Goal: Task Accomplishment & Management: Complete application form

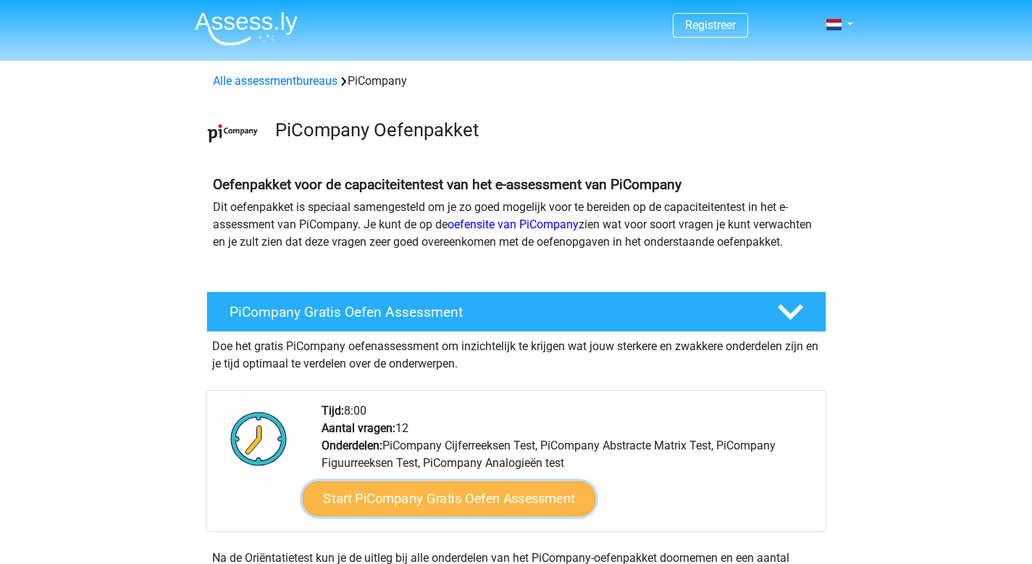
click at [378, 516] on link "Start PiCompany Gratis Oefen Assessment" at bounding box center [448, 498] width 293 height 35
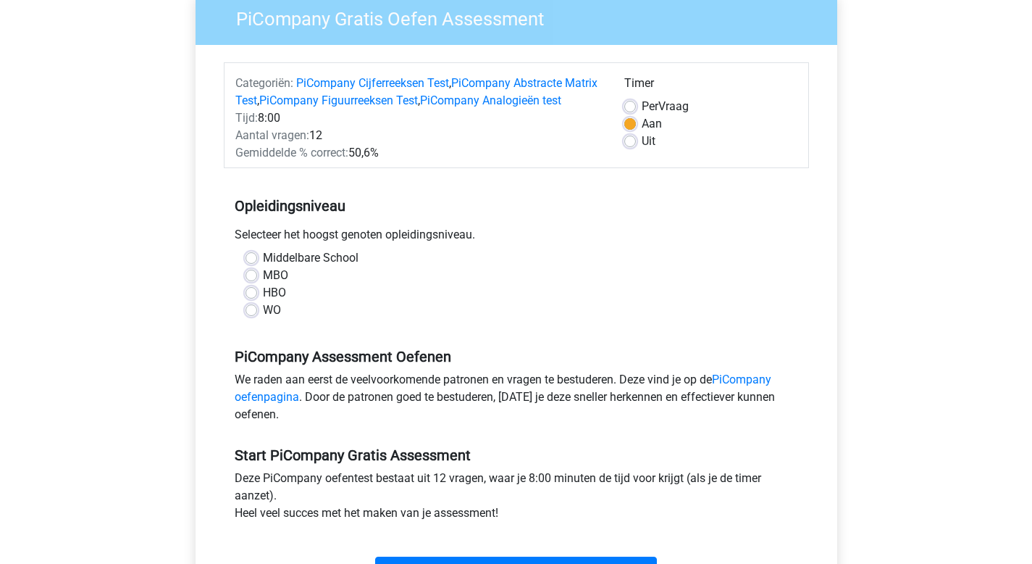
scroll to position [277, 0]
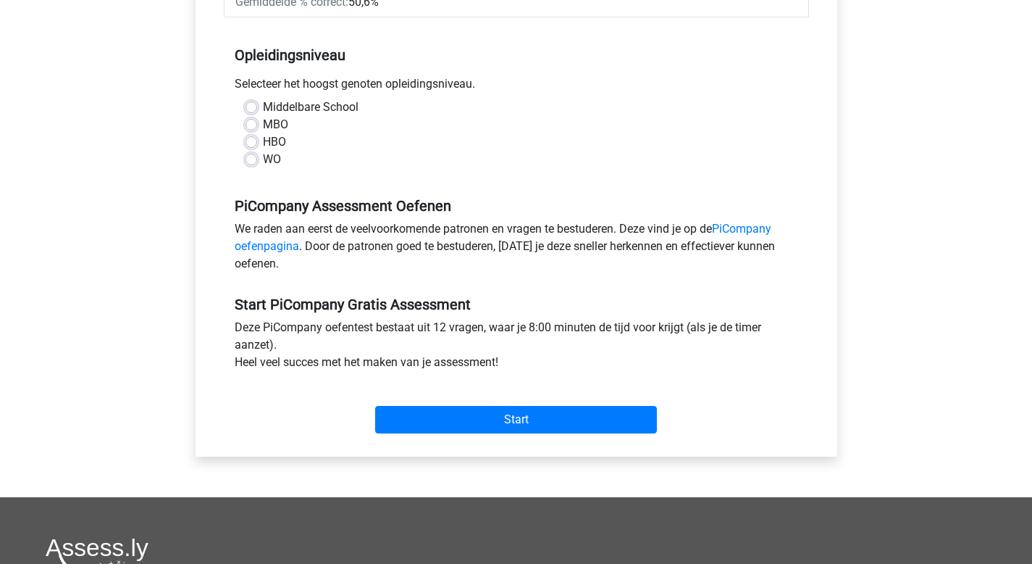
click at [268, 133] on label "MBO" at bounding box center [275, 124] width 25 height 17
click at [257, 130] on input "MBO" at bounding box center [252, 123] width 12 height 14
radio input "true"
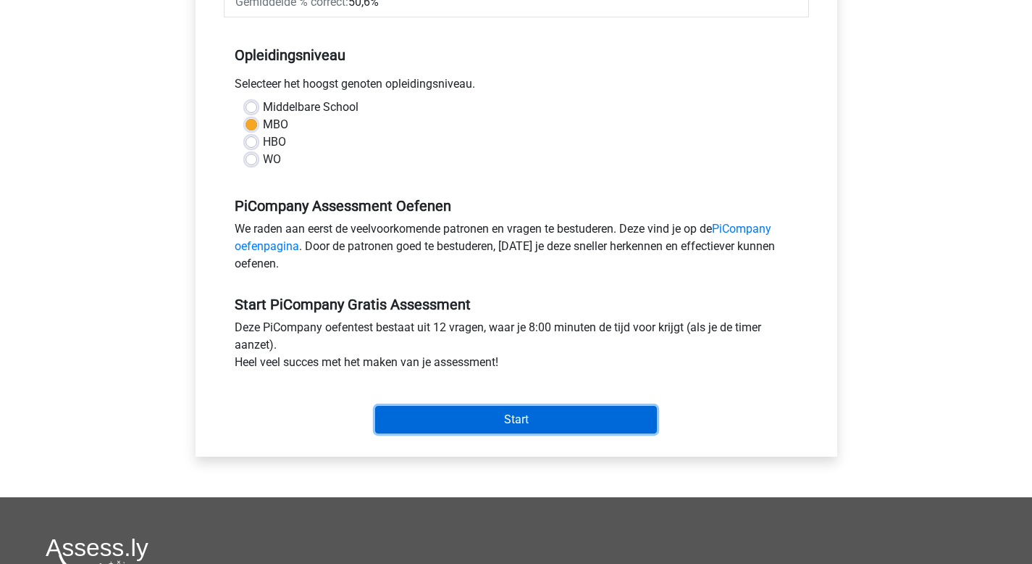
click at [440, 431] on input "Start" at bounding box center [516, 420] width 282 height 28
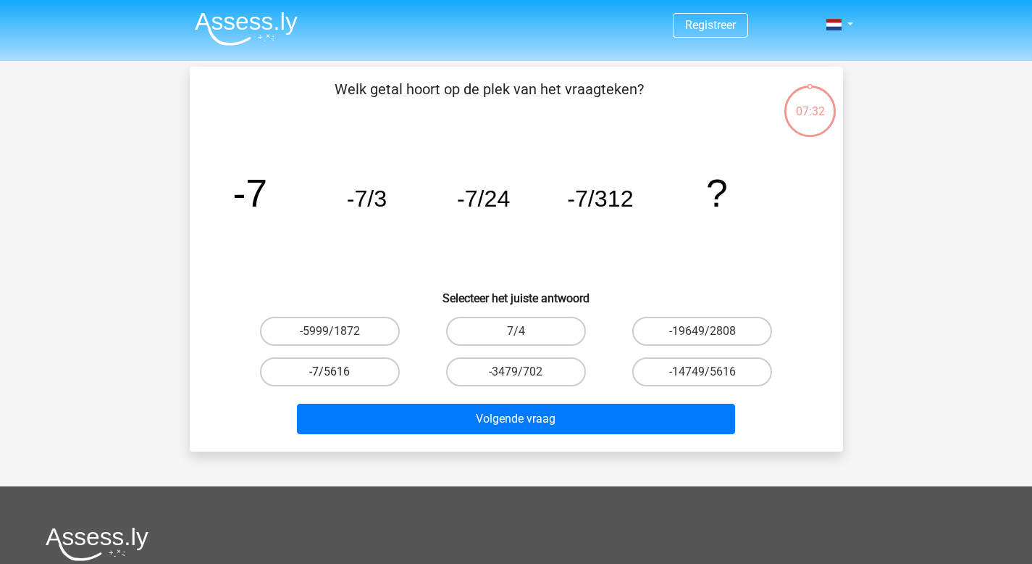
click at [310, 380] on label "-7/5616" at bounding box center [330, 371] width 140 height 29
click at [330, 380] on input "-7/5616" at bounding box center [334, 376] width 9 height 9
radio input "true"
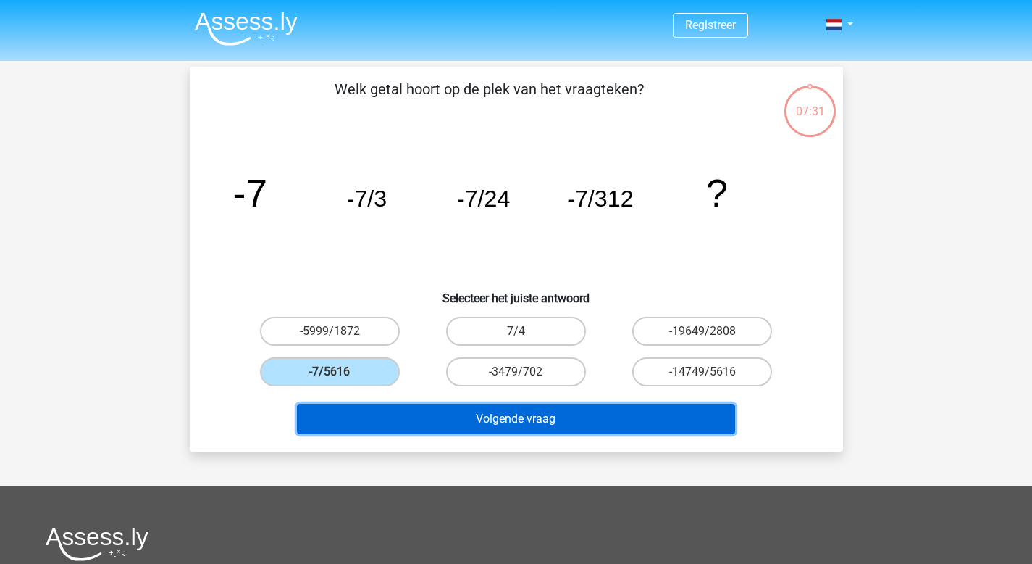
click at [461, 433] on button "Volgende vraag" at bounding box center [516, 418] width 438 height 30
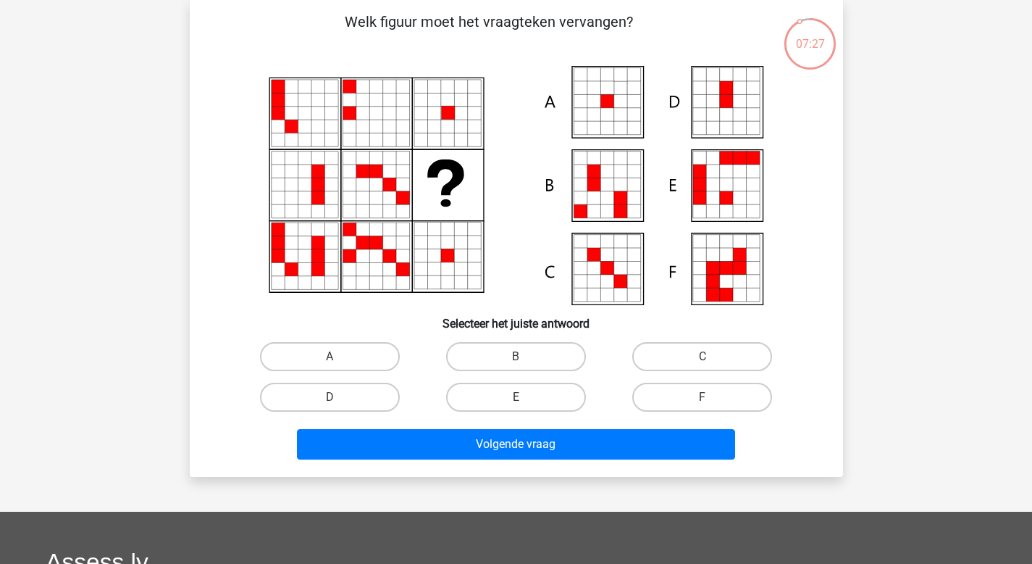
scroll to position [62, 0]
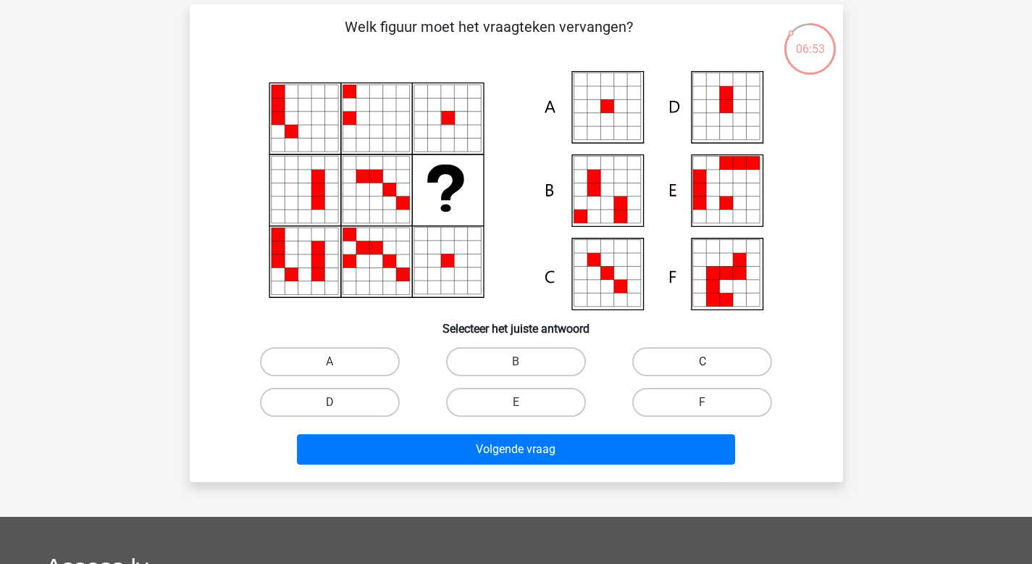
click at [732, 372] on label "C" at bounding box center [702, 361] width 140 height 29
click at [712, 371] on input "C" at bounding box center [707, 365] width 9 height 9
radio input "true"
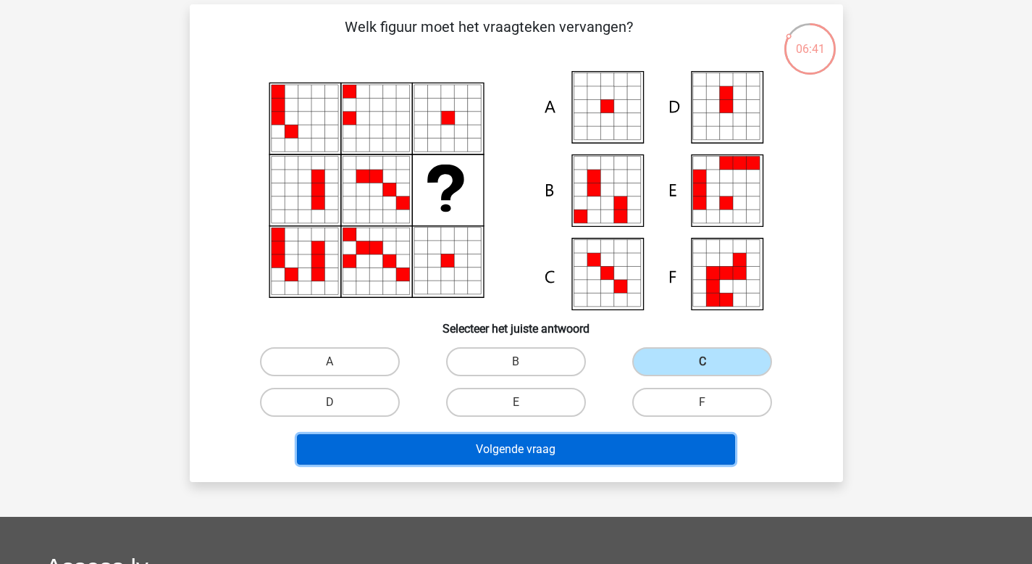
click at [554, 458] on button "Volgende vraag" at bounding box center [516, 449] width 438 height 30
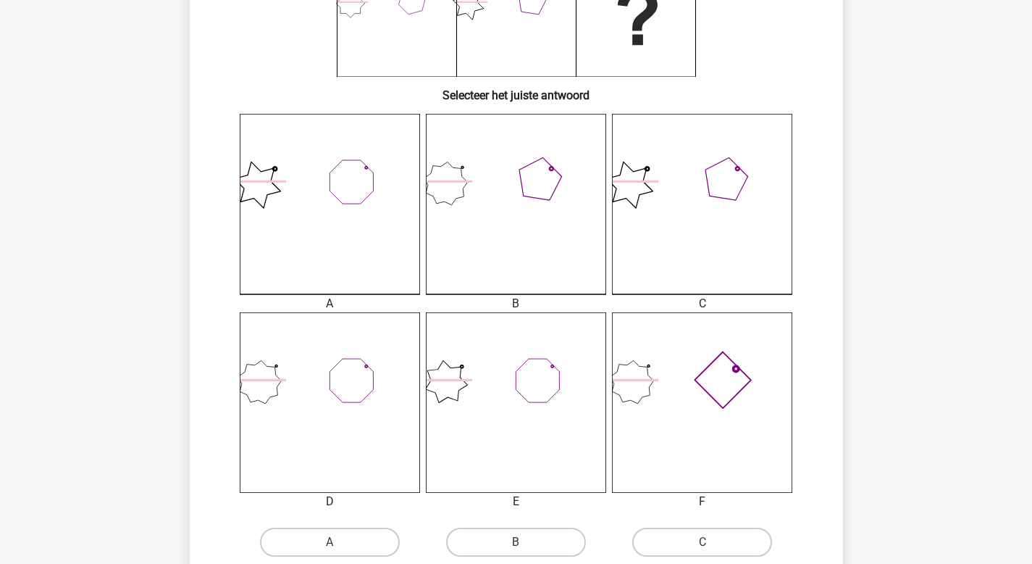
scroll to position [303, 0]
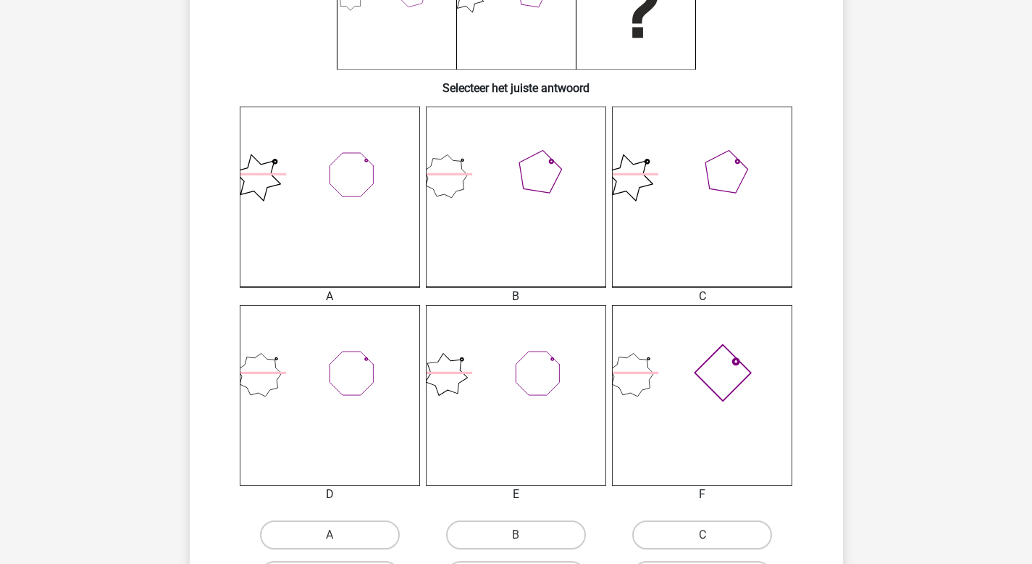
click at [677, 388] on icon at bounding box center [702, 395] width 180 height 180
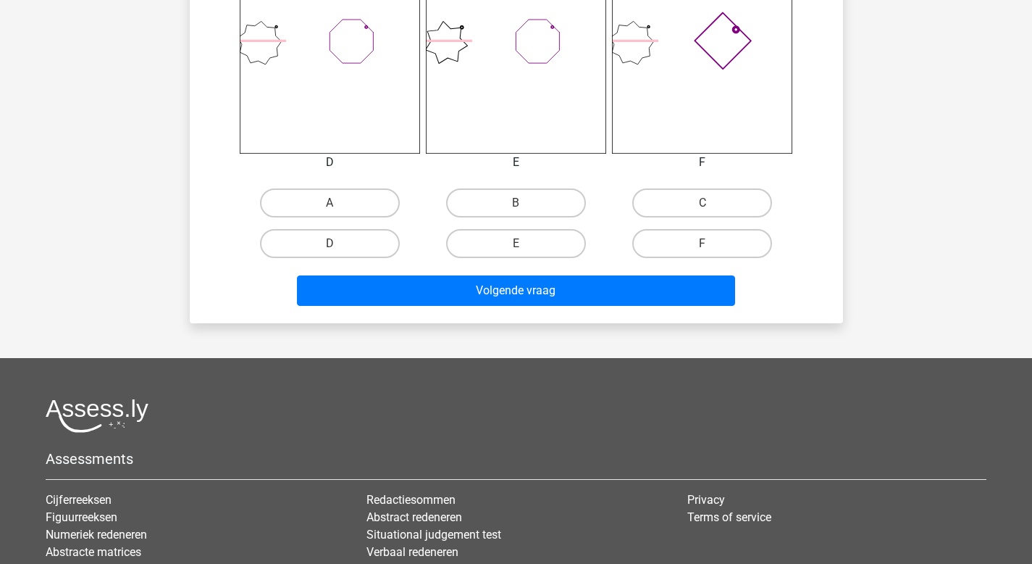
scroll to position [550, 0]
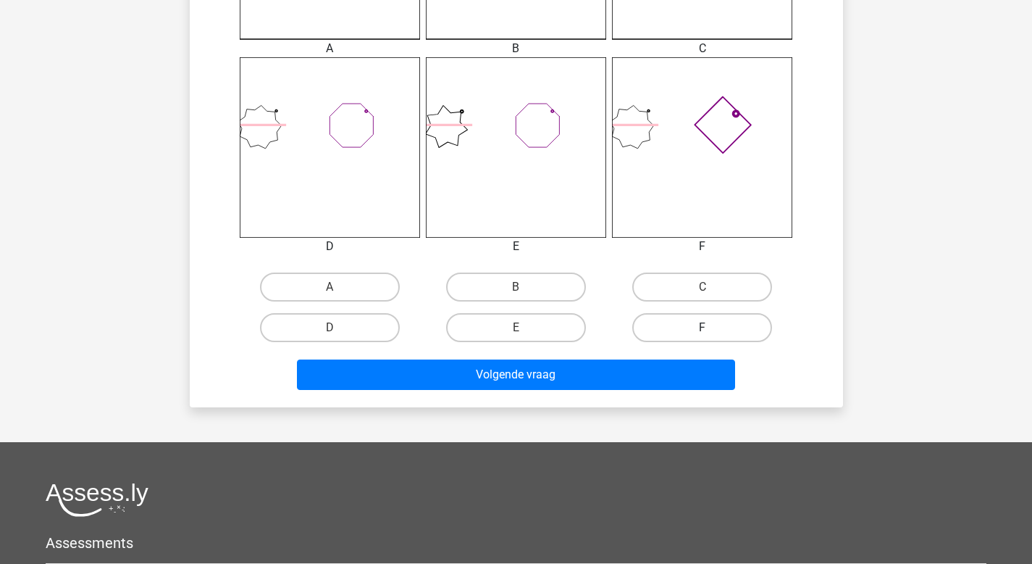
click at [671, 335] on label "F" at bounding box center [702, 327] width 140 height 29
click at [703, 335] on input "F" at bounding box center [707, 331] width 9 height 9
radio input "true"
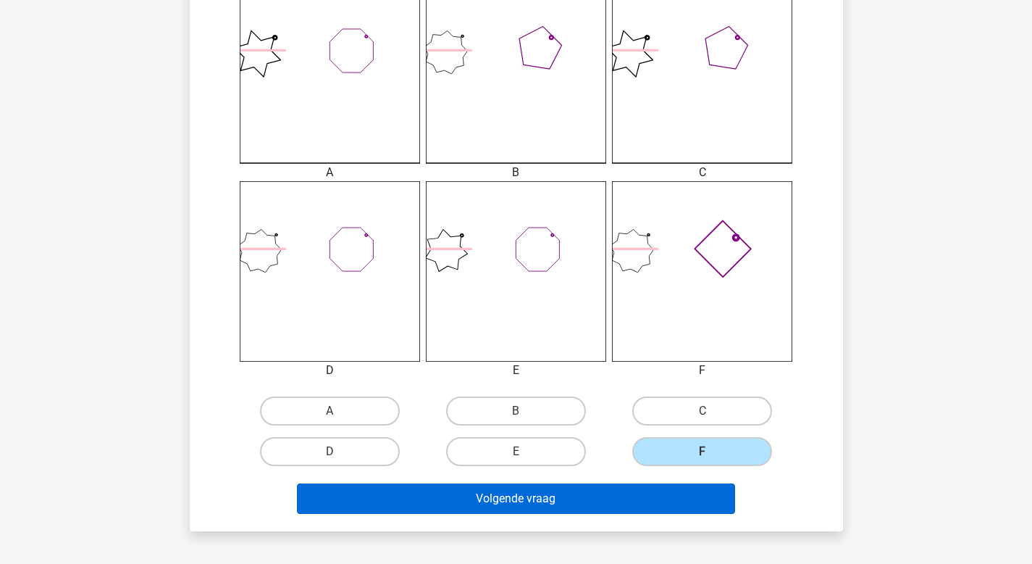
scroll to position [428, 0]
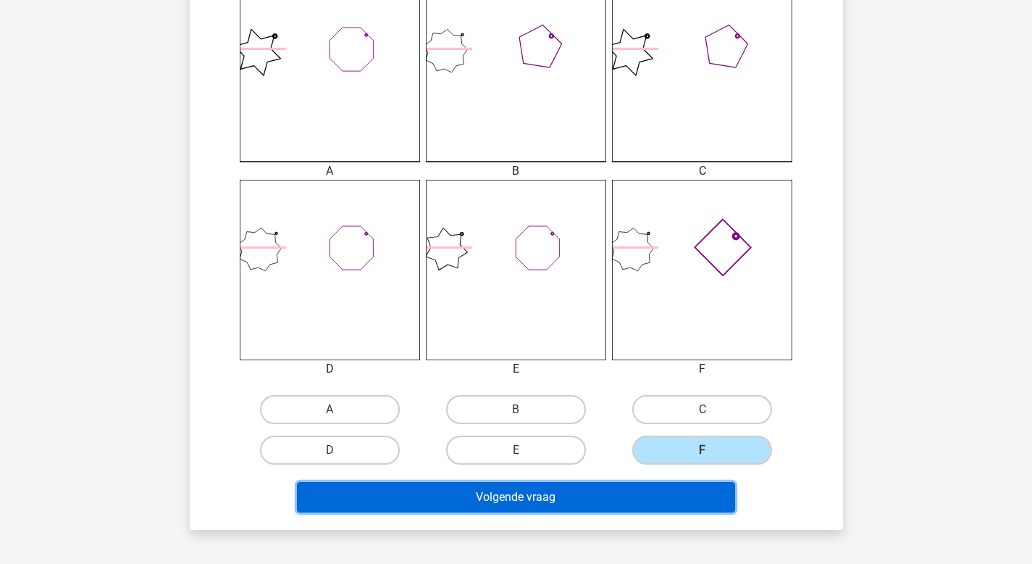
click at [516, 500] on button "Volgende vraag" at bounding box center [516, 497] width 438 height 30
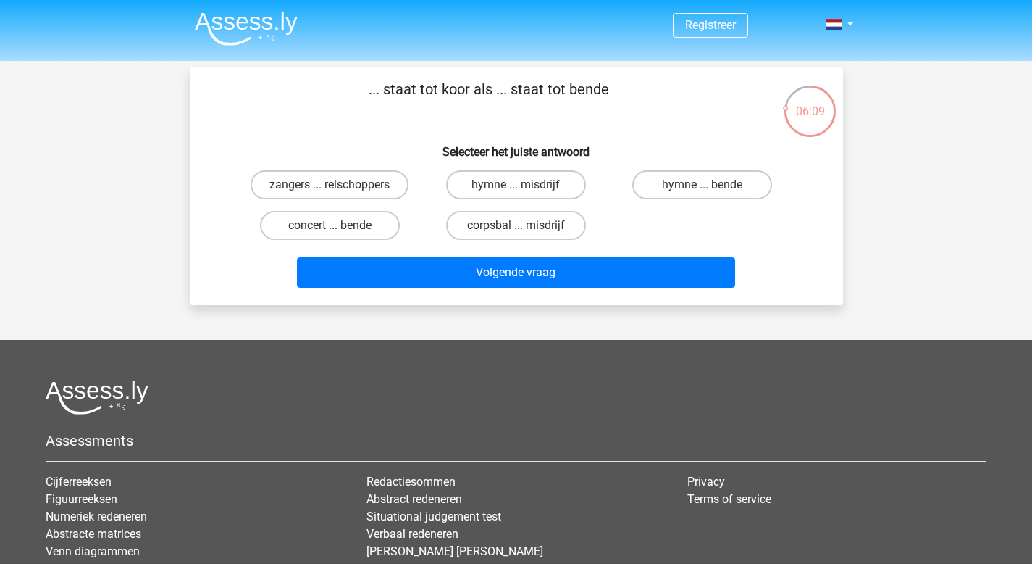
scroll to position [22, 0]
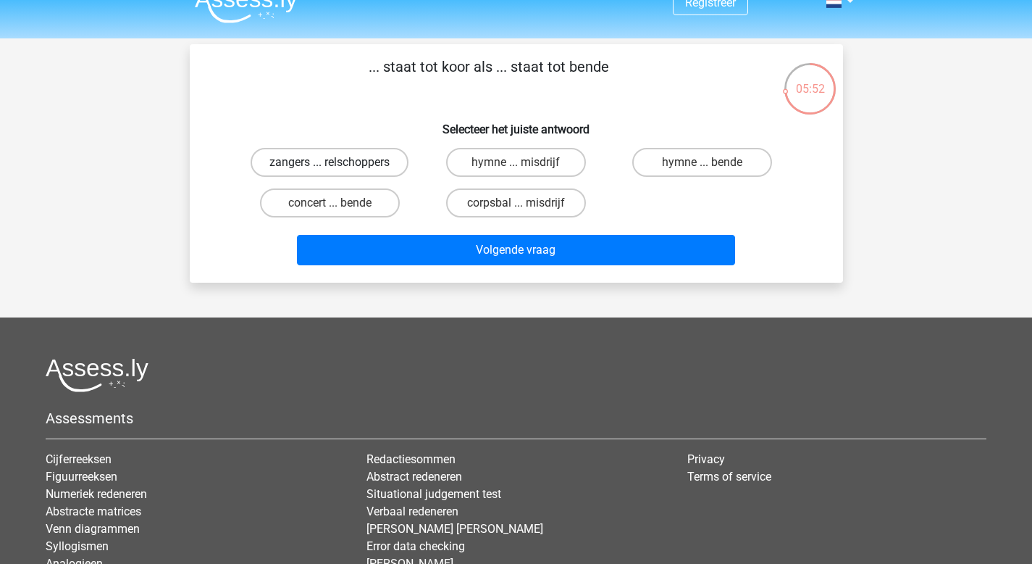
click at [296, 169] on label "zangers ... relschoppers" at bounding box center [330, 162] width 158 height 29
click at [330, 169] on input "zangers ... relschoppers" at bounding box center [334, 166] width 9 height 9
radio input "true"
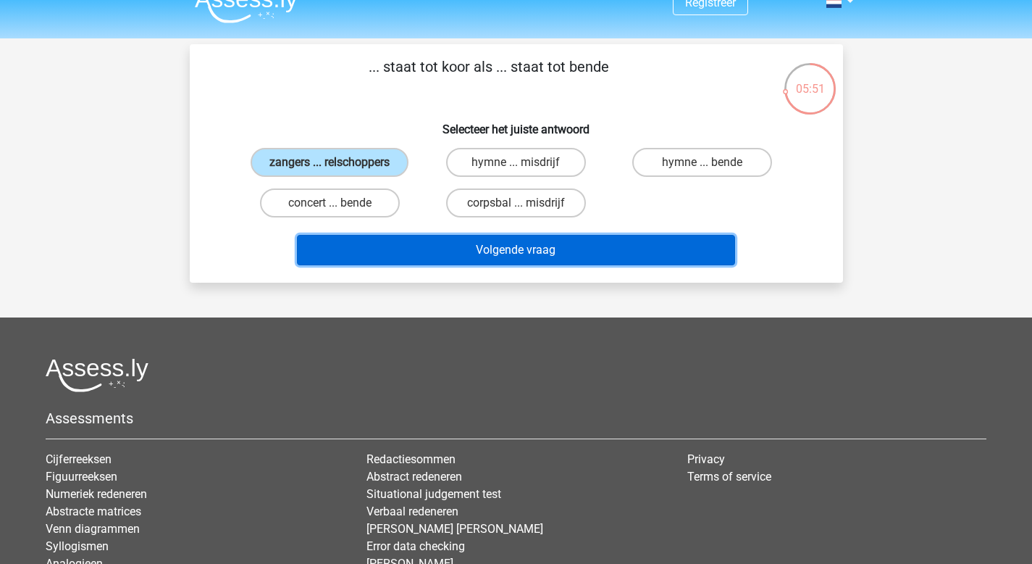
click at [600, 256] on button "Volgende vraag" at bounding box center [516, 250] width 438 height 30
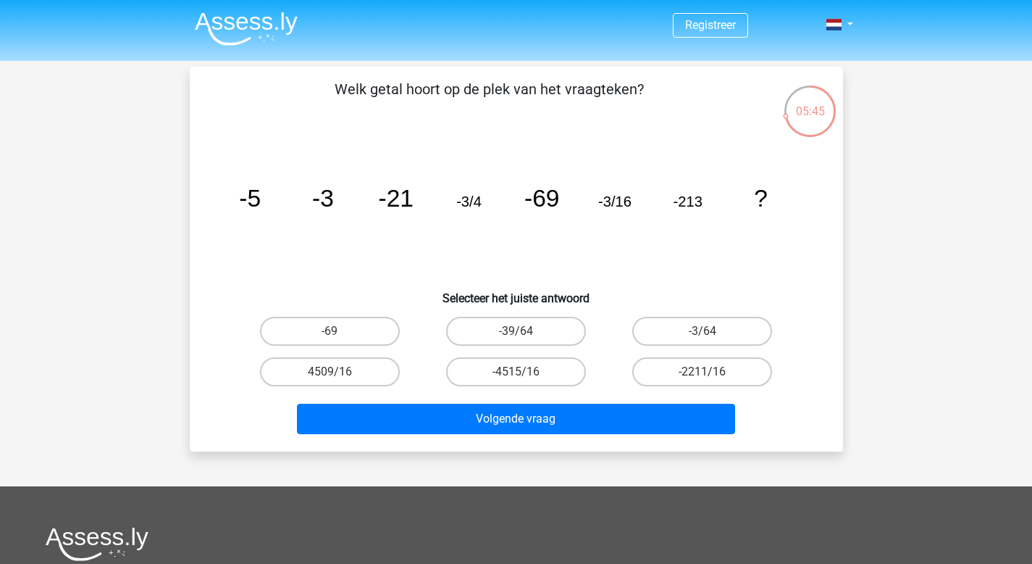
scroll to position [8, 0]
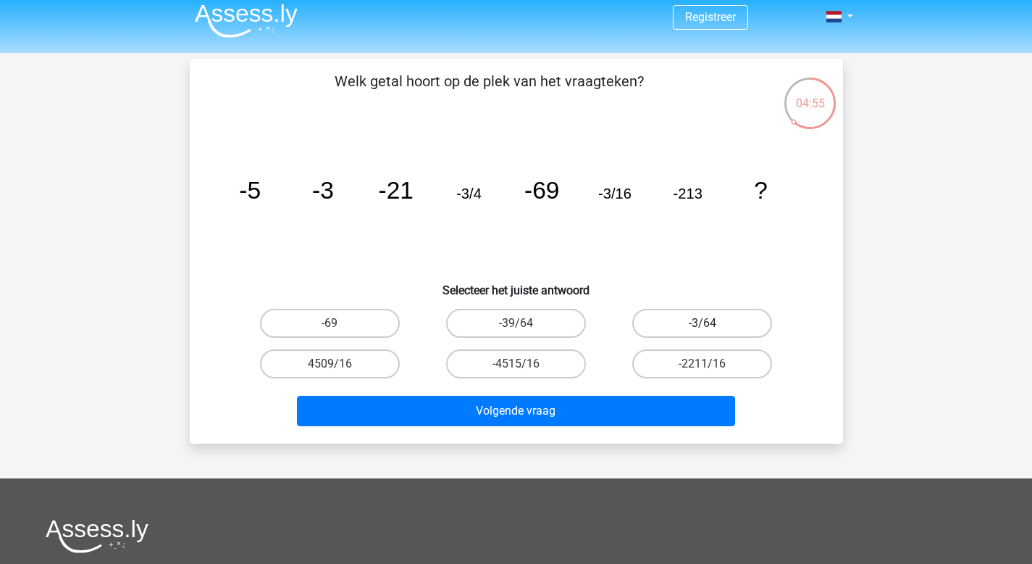
click at [662, 327] on label "-3/64" at bounding box center [702, 323] width 140 height 29
click at [703, 327] on input "-3/64" at bounding box center [707, 327] width 9 height 9
radio input "true"
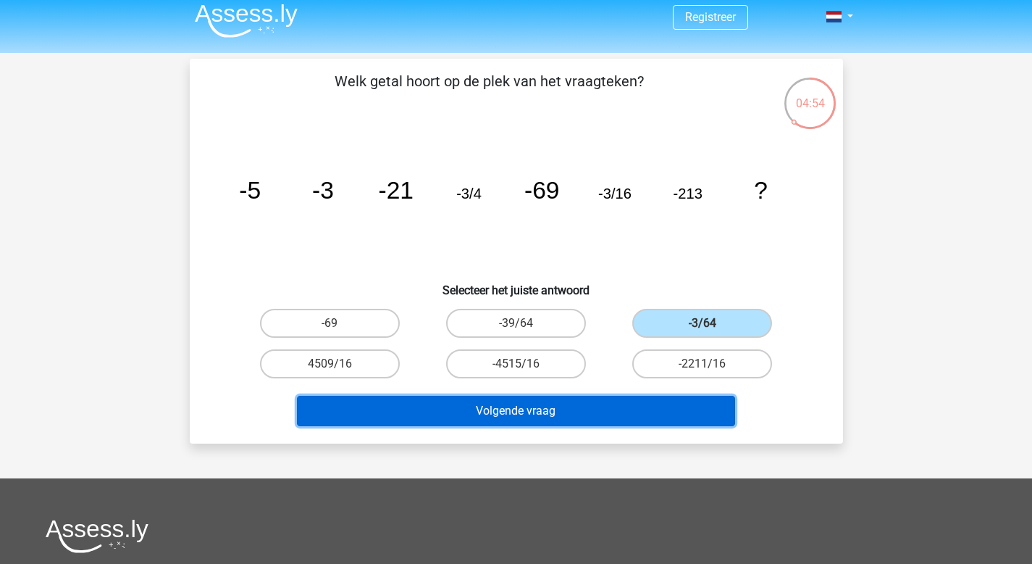
click at [612, 399] on button "Volgende vraag" at bounding box center [516, 410] width 438 height 30
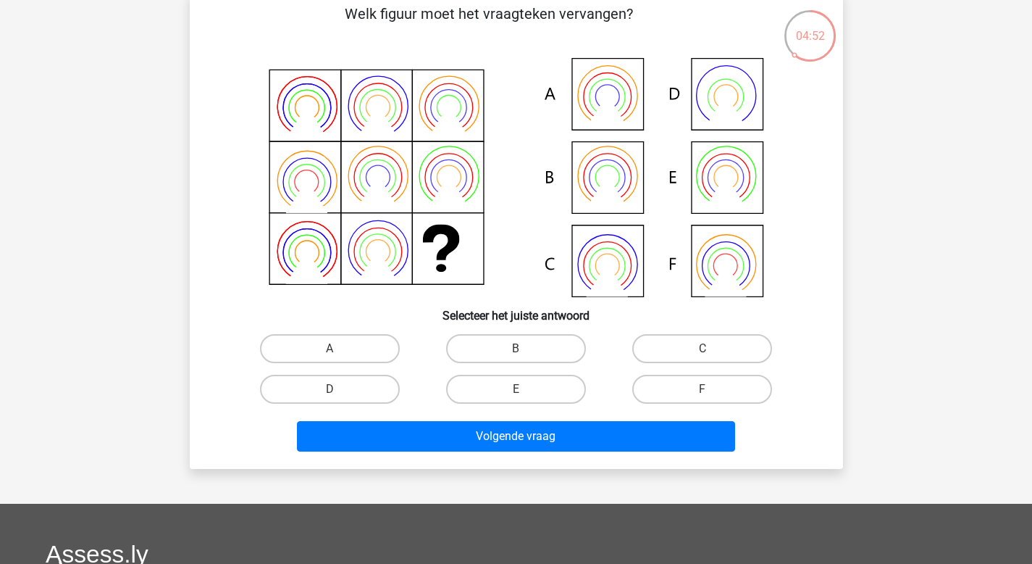
scroll to position [78, 0]
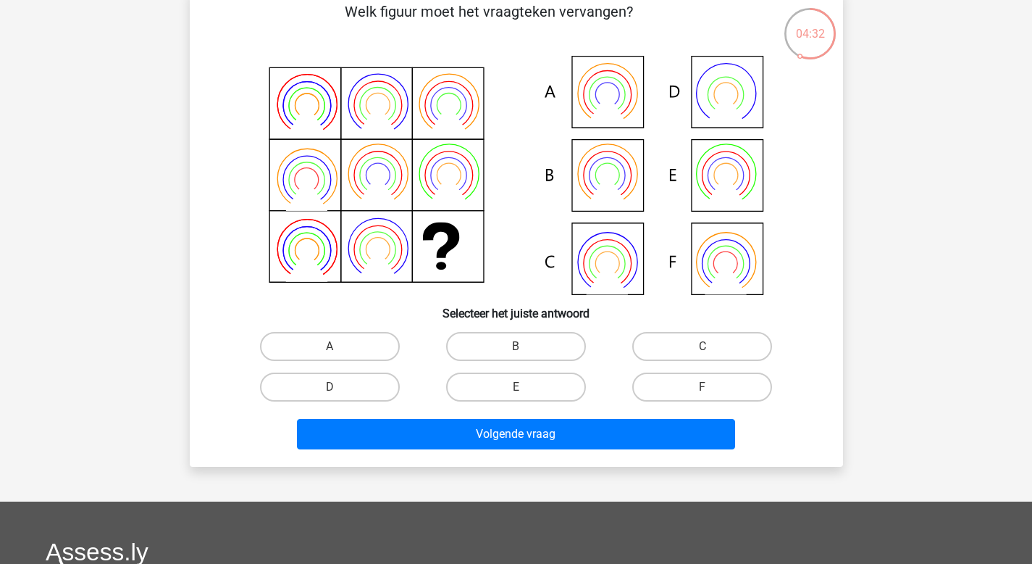
click at [348, 330] on div "A" at bounding box center [330, 346] width 186 height 41
click at [344, 339] on label "A" at bounding box center [330, 346] width 140 height 29
click at [339, 346] on input "A" at bounding box center [334, 350] width 9 height 9
radio input "true"
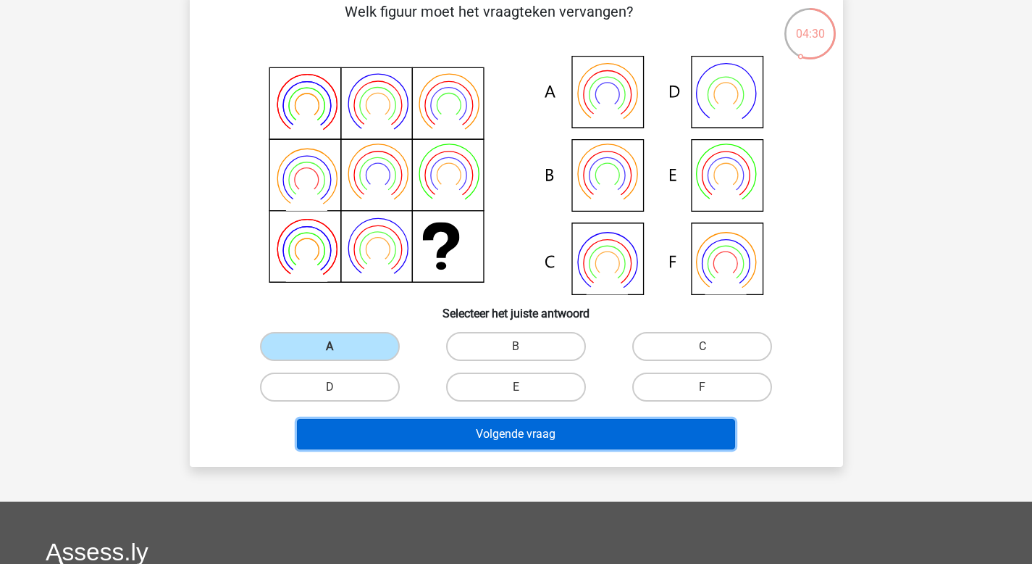
click at [534, 435] on button "Volgende vraag" at bounding box center [516, 434] width 438 height 30
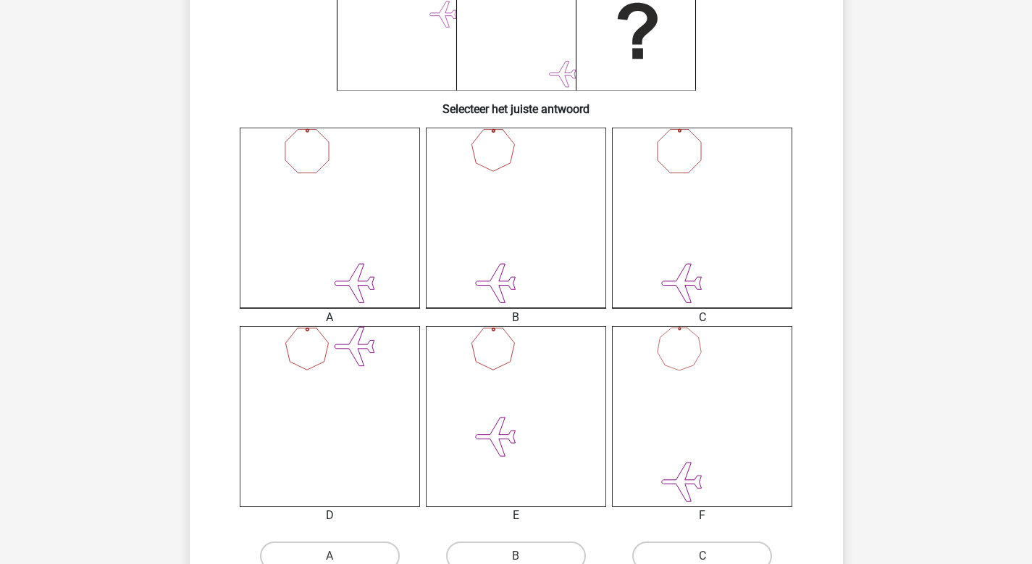
scroll to position [441, 0]
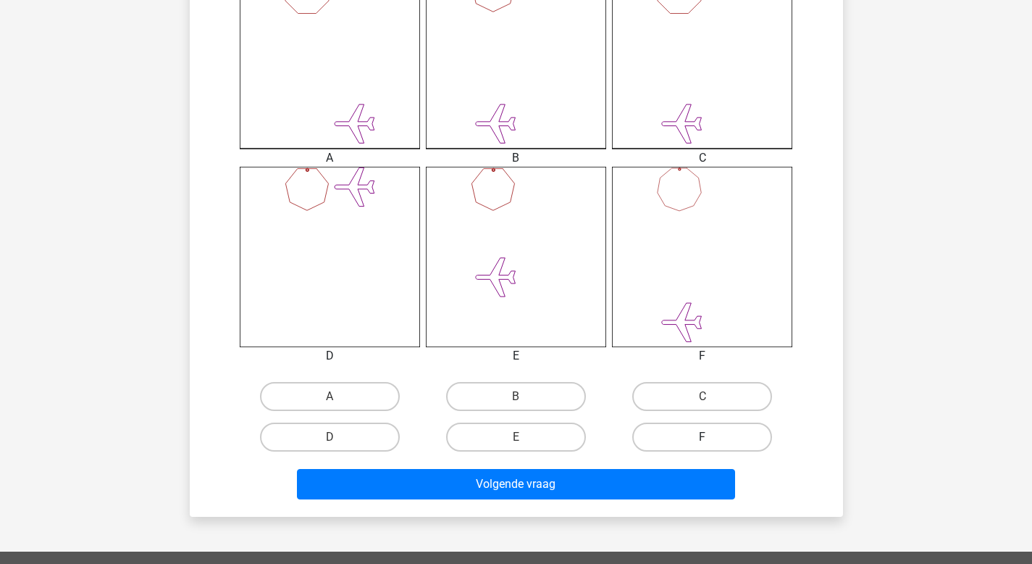
click at [670, 430] on label "F" at bounding box center [702, 436] width 140 height 29
click at [703, 437] on input "F" at bounding box center [707, 441] width 9 height 9
radio input "true"
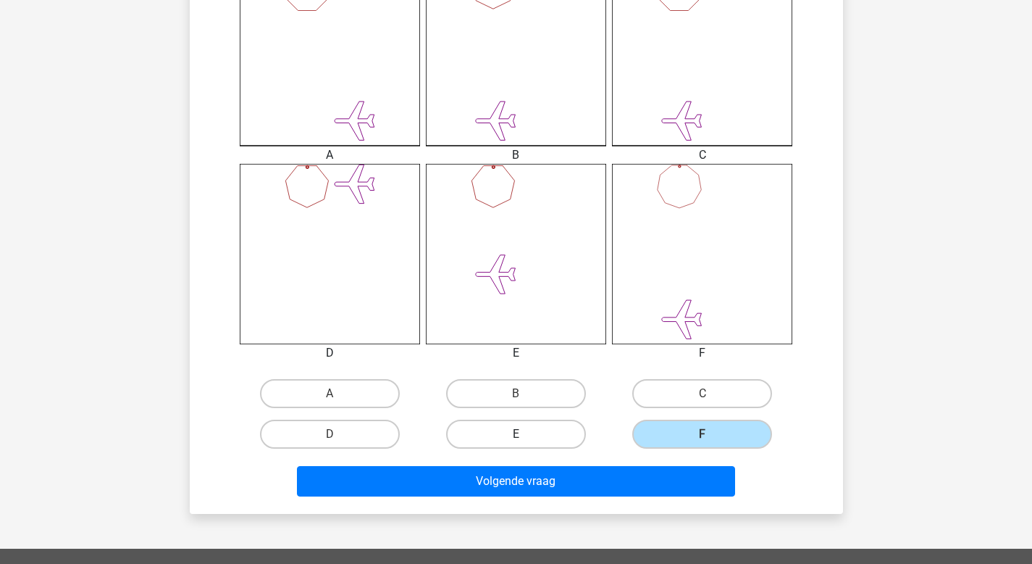
scroll to position [447, 0]
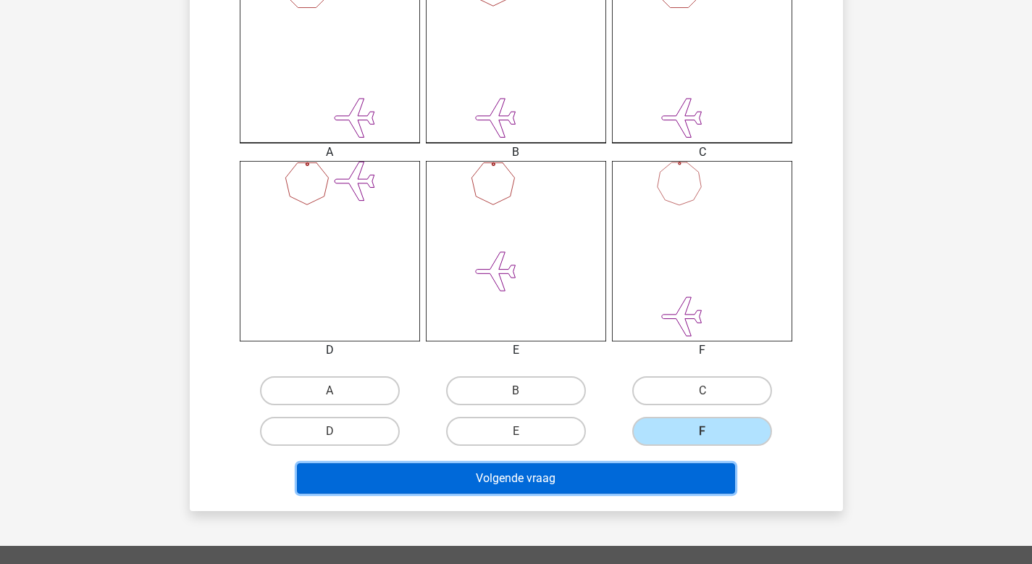
click at [539, 466] on button "Volgende vraag" at bounding box center [516, 478] width 438 height 30
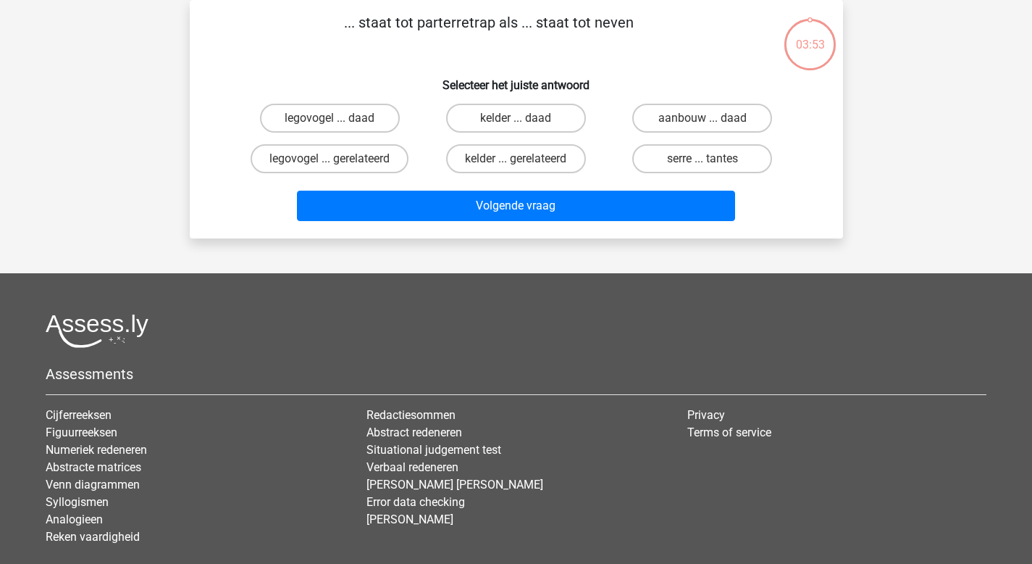
scroll to position [0, 0]
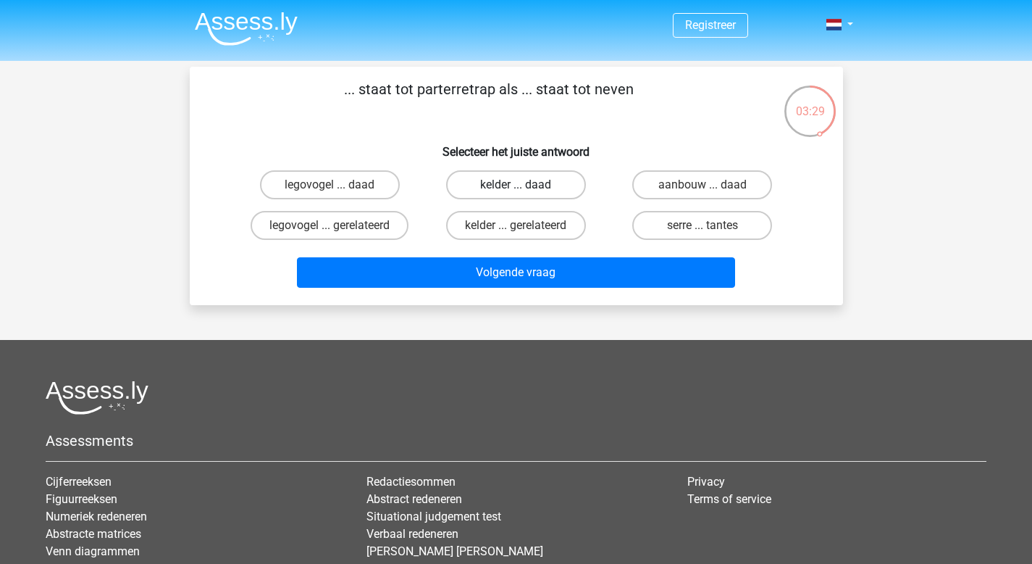
click at [542, 194] on label "kelder ... daad" at bounding box center [516, 184] width 140 height 29
click at [525, 194] on input "kelder ... daad" at bounding box center [520, 189] width 9 height 9
radio input "true"
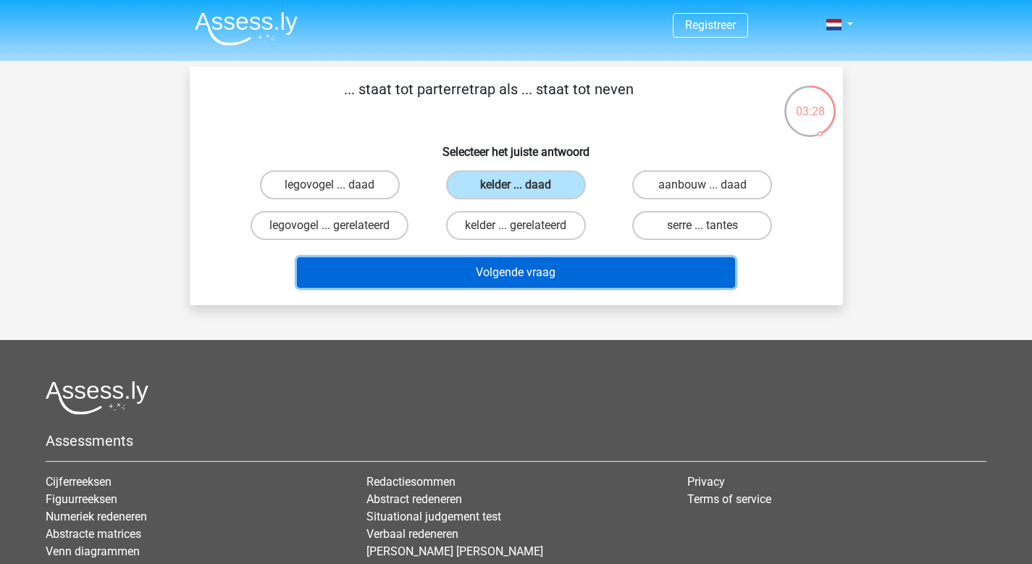
click at [509, 266] on button "Volgende vraag" at bounding box center [516, 272] width 438 height 30
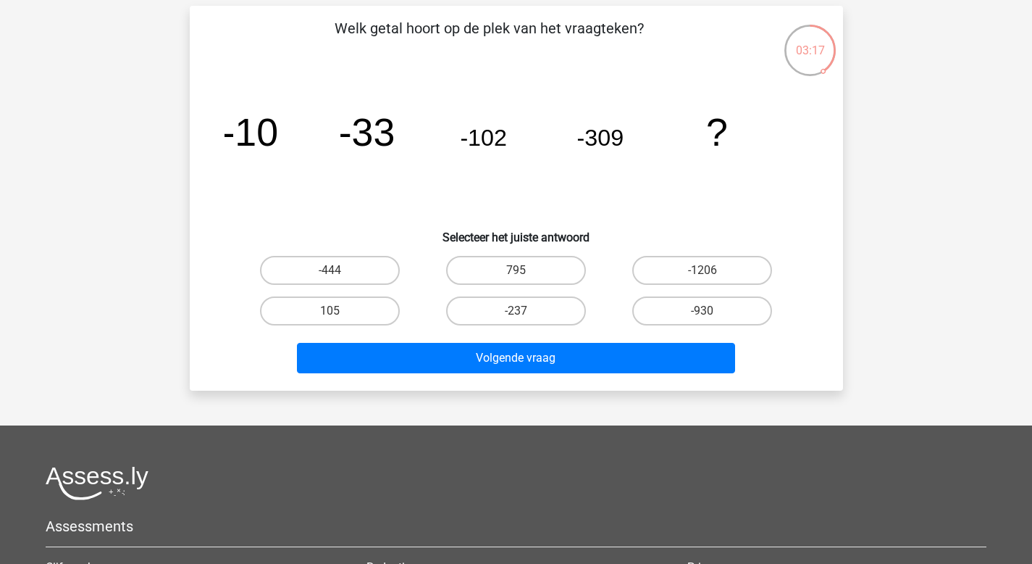
scroll to position [57, 0]
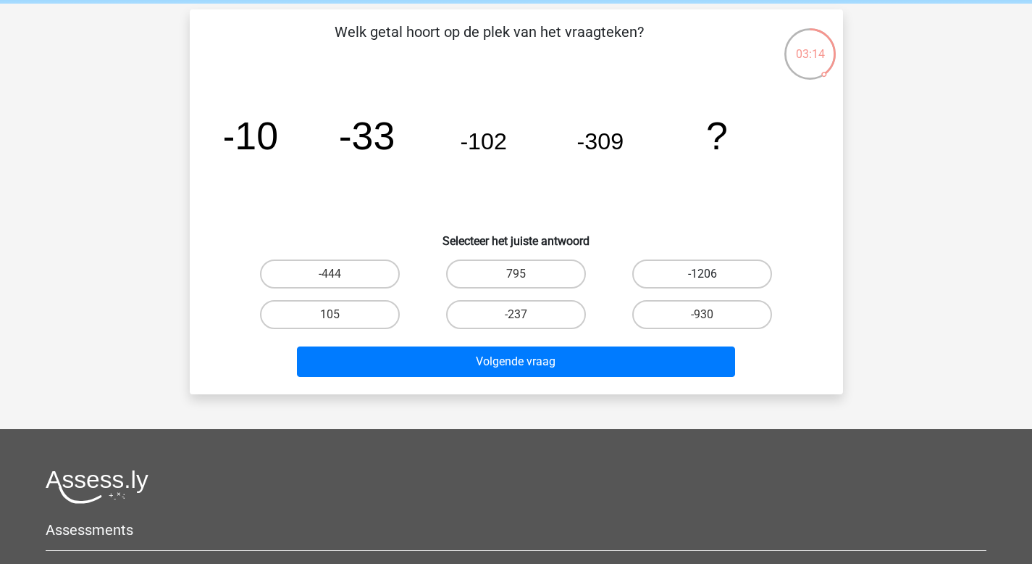
click at [680, 274] on label "-1206" at bounding box center [702, 273] width 140 height 29
click at [703, 274] on input "-1206" at bounding box center [707, 278] width 9 height 9
radio input "true"
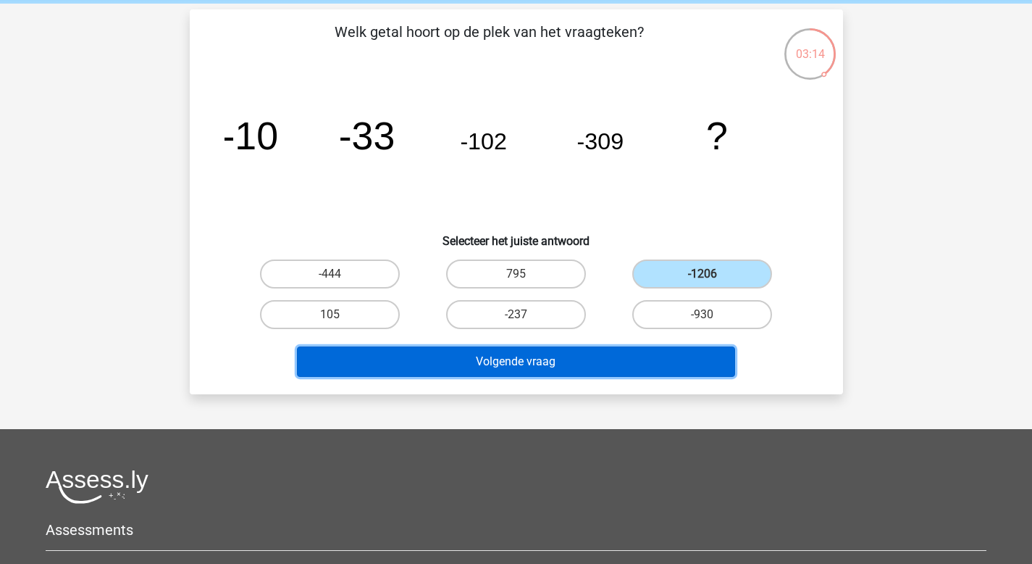
click at [599, 355] on button "Volgende vraag" at bounding box center [516, 361] width 438 height 30
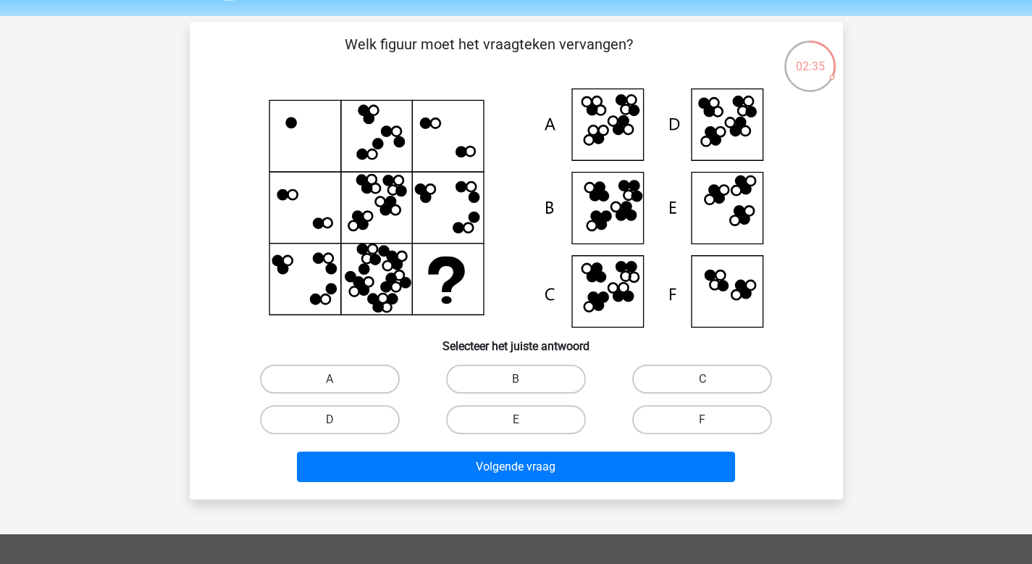
scroll to position [46, 0]
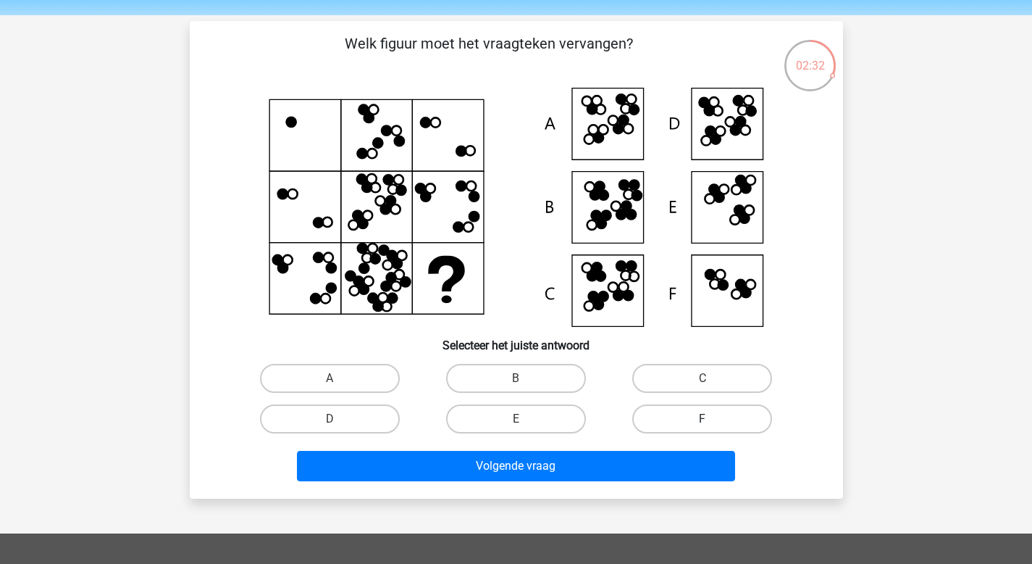
click at [696, 420] on label "F" at bounding box center [702, 418] width 140 height 29
click at [703, 420] on input "F" at bounding box center [707, 423] width 9 height 9
radio input "true"
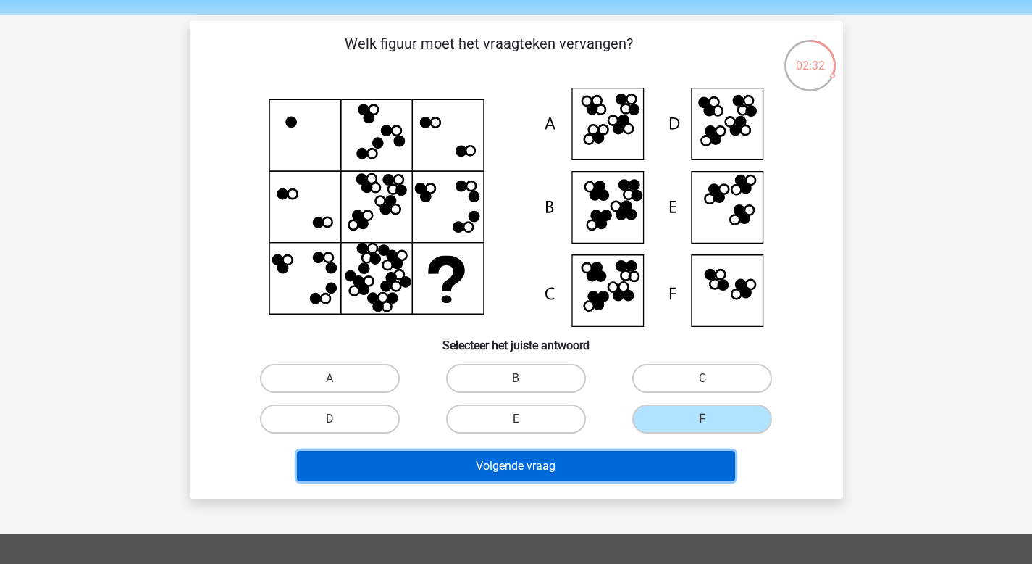
click at [656, 462] on button "Volgende vraag" at bounding box center [516, 466] width 438 height 30
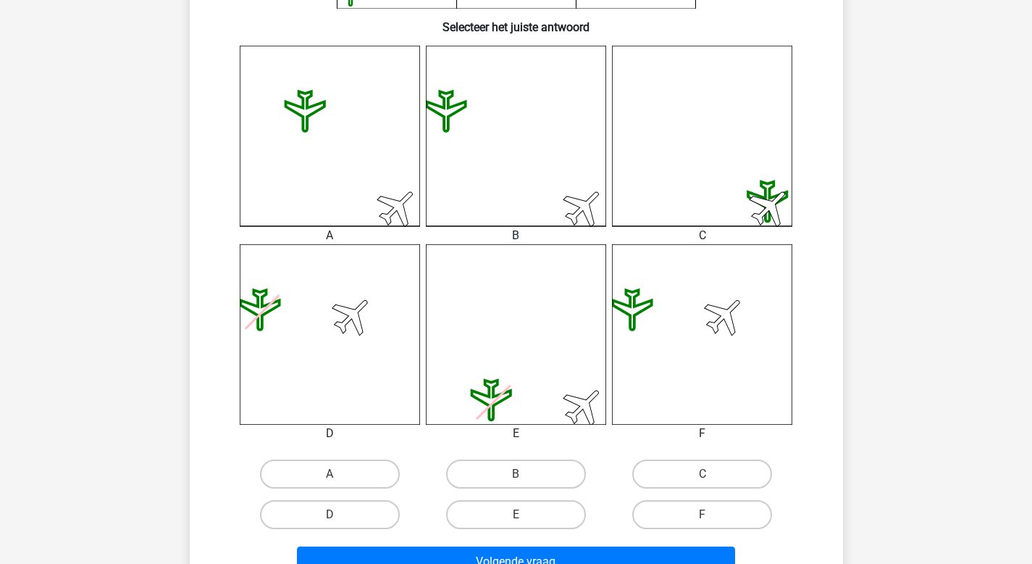
scroll to position [419, 0]
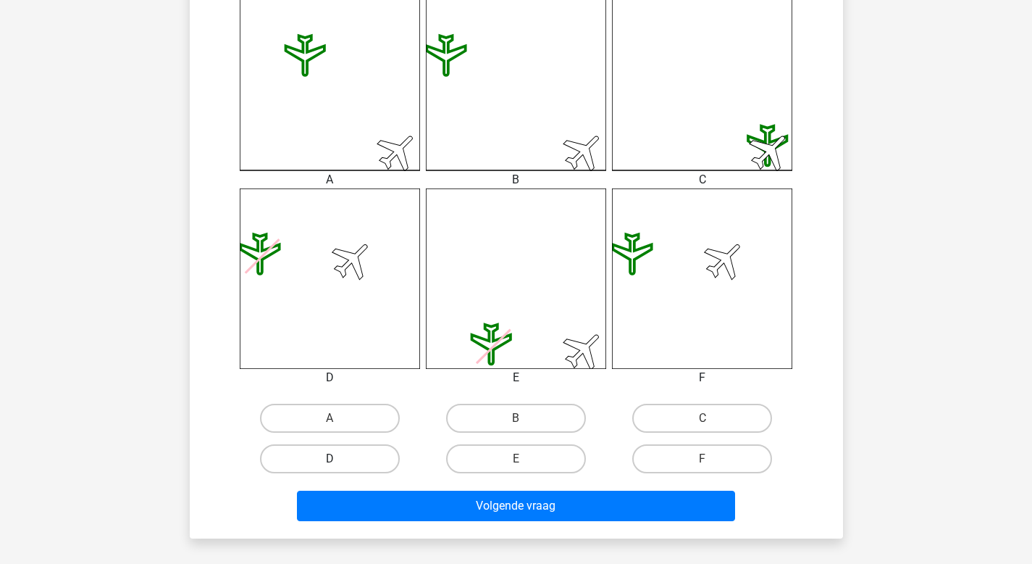
click at [355, 459] on label "D" at bounding box center [330, 458] width 140 height 29
click at [339, 459] on input "D" at bounding box center [334, 462] width 9 height 9
radio input "true"
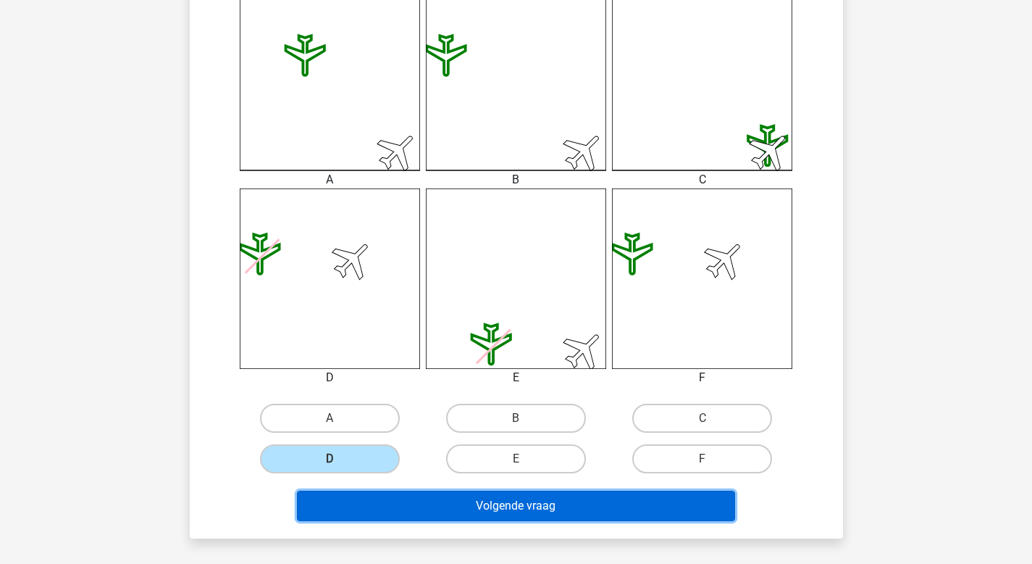
click at [416, 514] on button "Volgende vraag" at bounding box center [516, 505] width 438 height 30
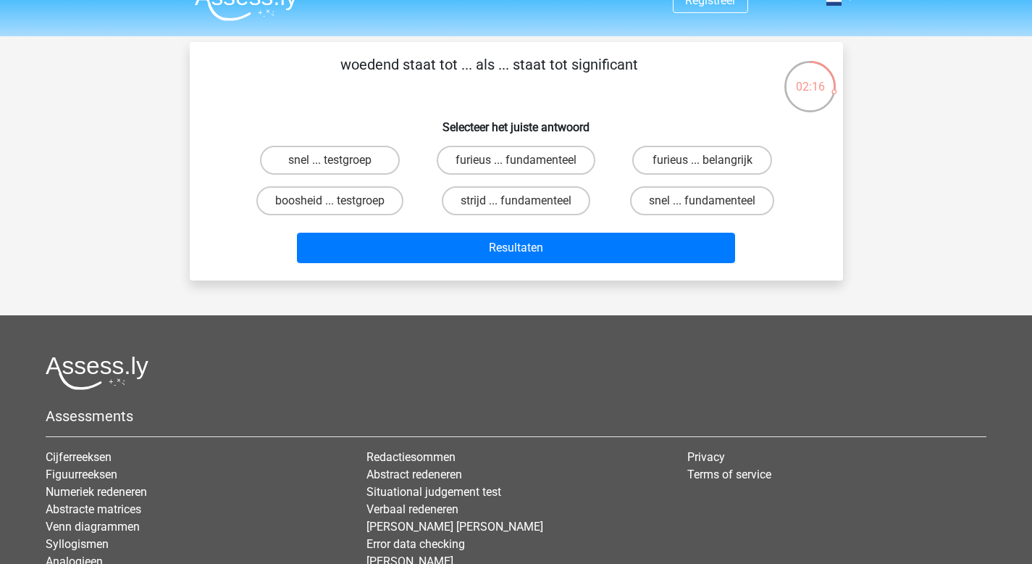
scroll to position [26, 0]
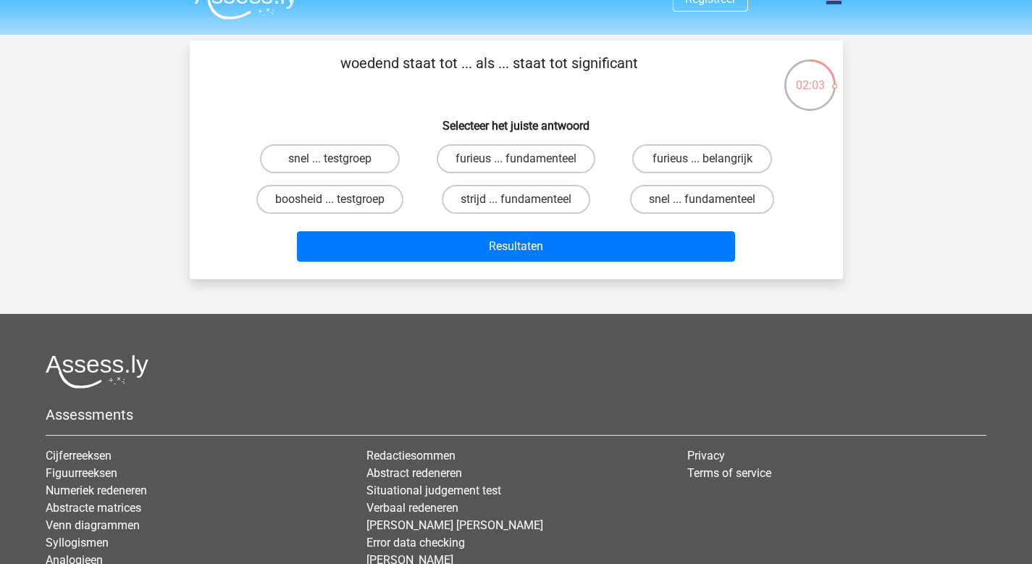
click at [522, 206] on input "strijd ... fundamenteel" at bounding box center [520, 203] width 9 height 9
radio input "true"
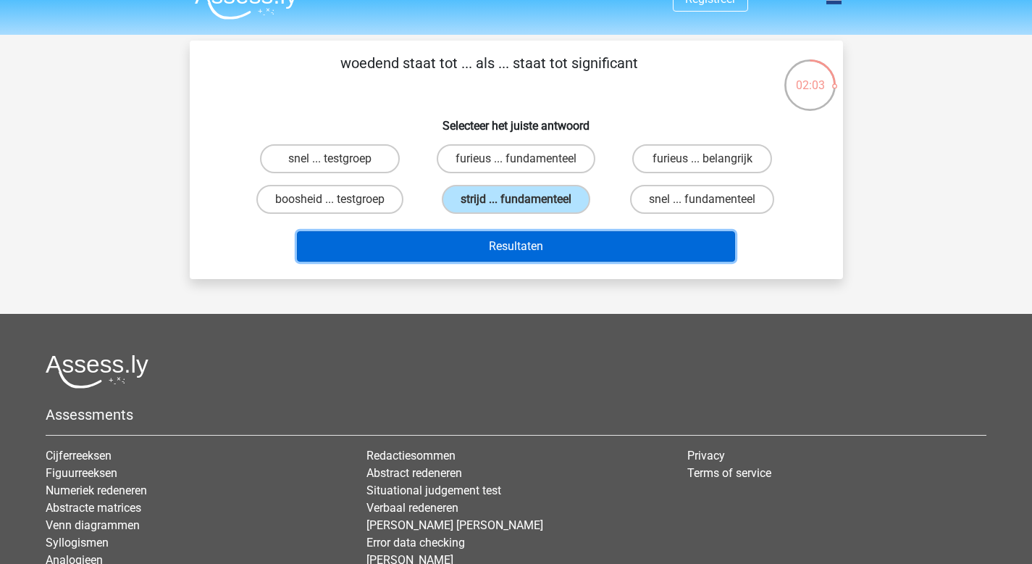
click at [507, 239] on button "Resultaten" at bounding box center [516, 246] width 438 height 30
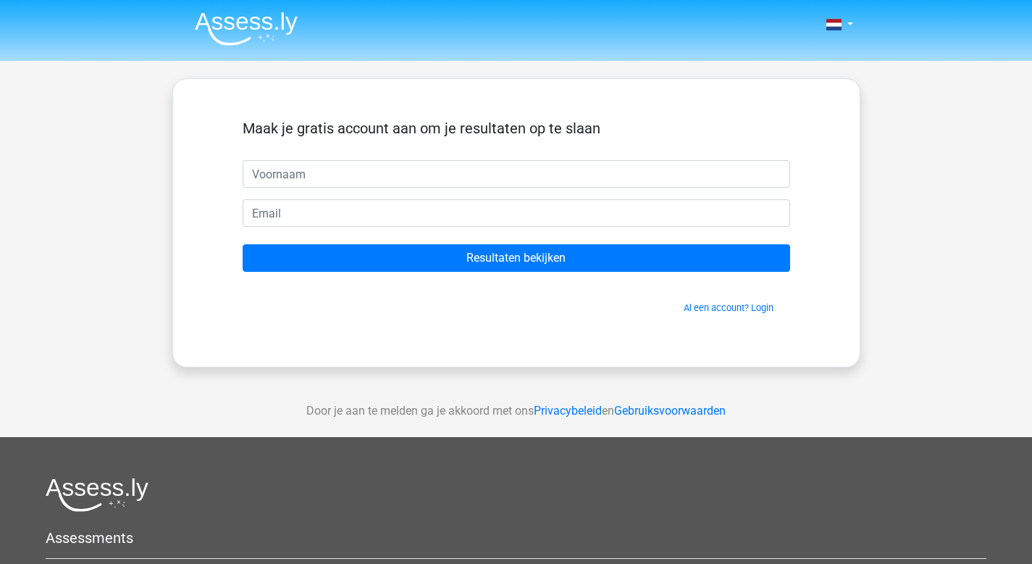
click at [504, 167] on input "text" at bounding box center [517, 174] width 548 height 28
click at [662, 302] on span "Al een account? Login" at bounding box center [516, 308] width 536 height 14
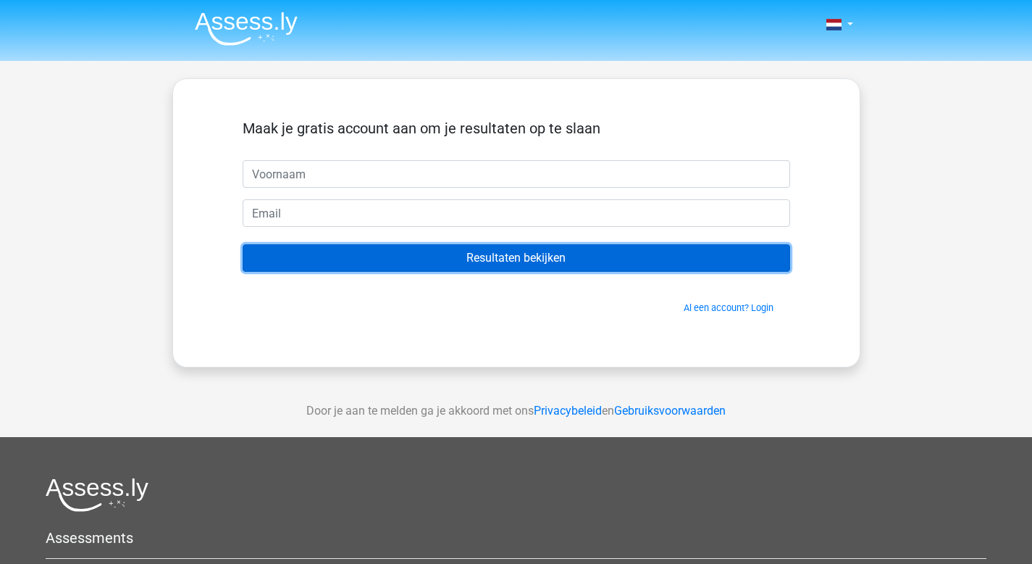
click at [649, 252] on input "Resultaten bekijken" at bounding box center [517, 258] width 548 height 28
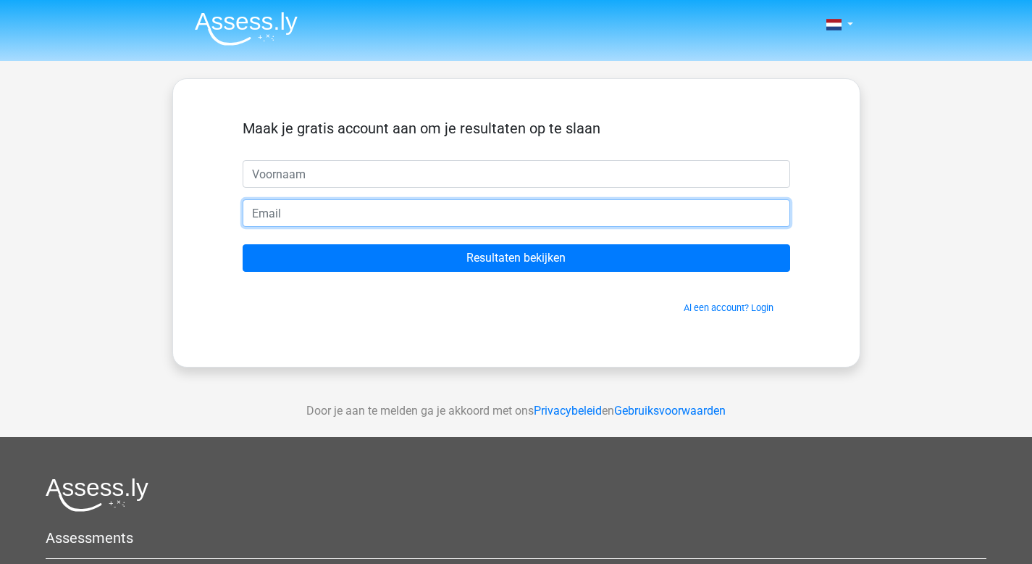
click at [501, 207] on input "email" at bounding box center [517, 213] width 548 height 28
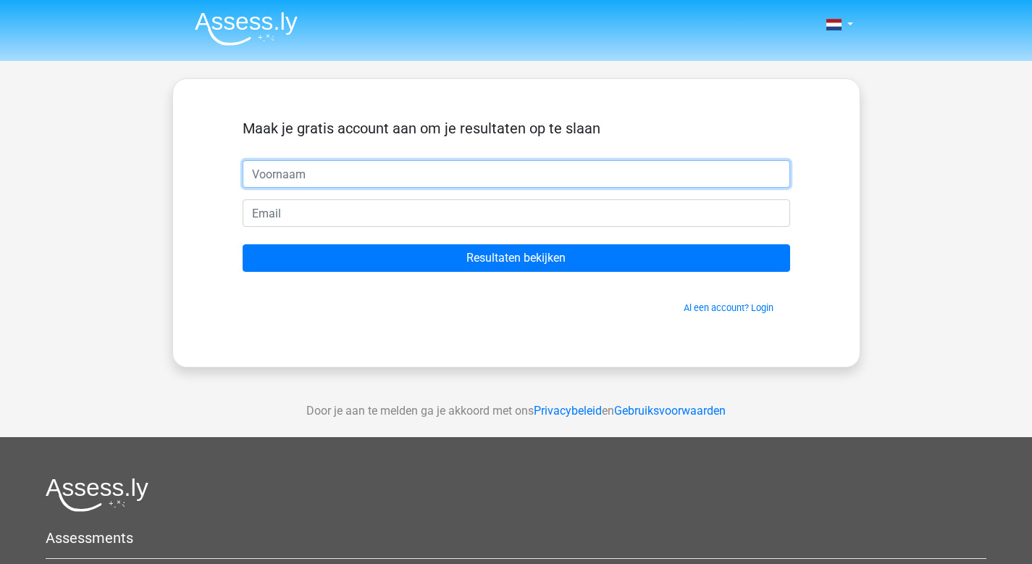
click at [385, 185] on input "text" at bounding box center [517, 174] width 548 height 28
type input "Giusy"
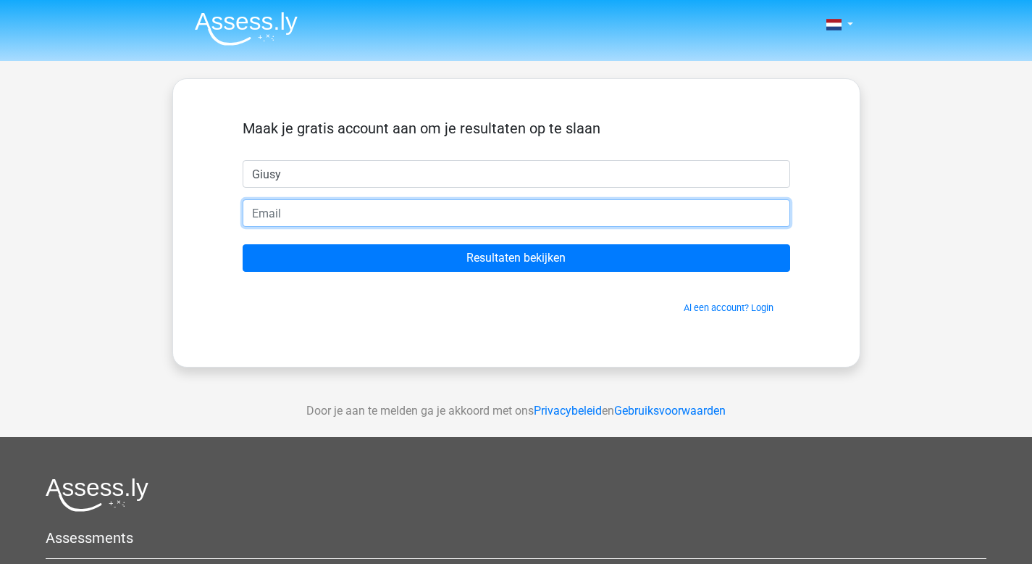
click at [356, 214] on input "email" at bounding box center [517, 213] width 548 height 28
type input "giusydefilippo@live.nl"
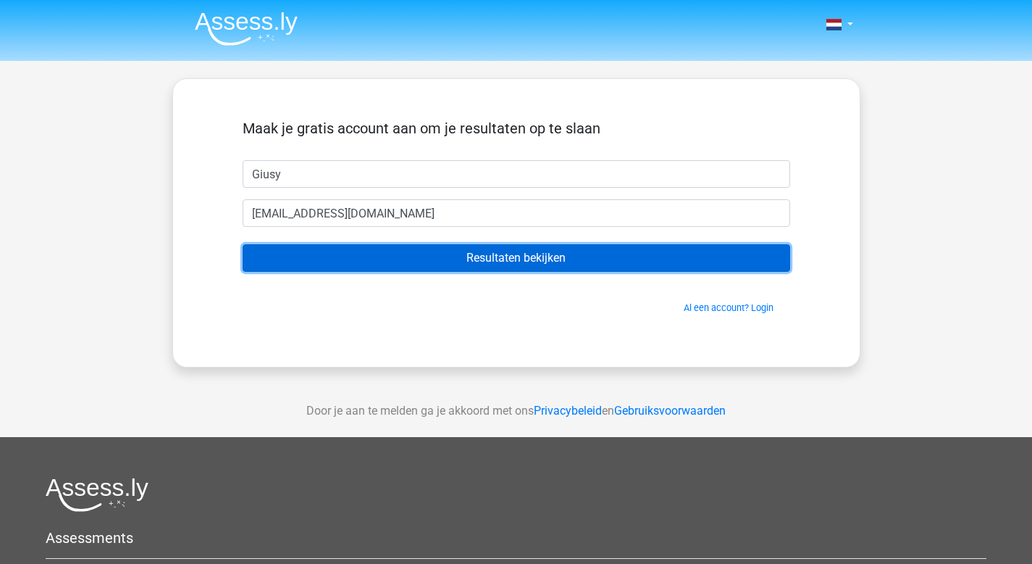
click at [401, 258] on input "Resultaten bekijken" at bounding box center [517, 258] width 548 height 28
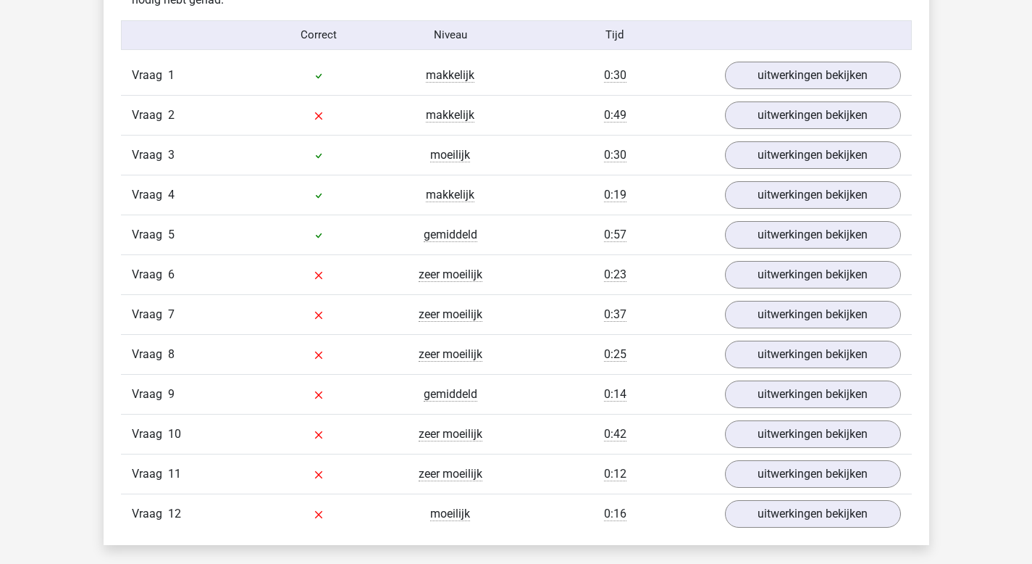
scroll to position [1621, 0]
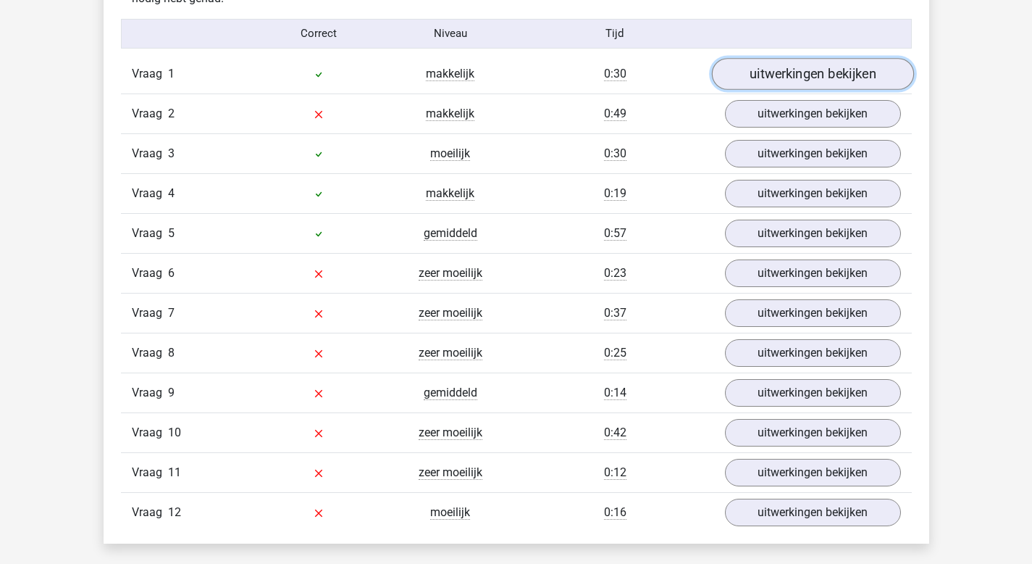
click at [837, 62] on link "uitwerkingen bekijken" at bounding box center [812, 74] width 202 height 32
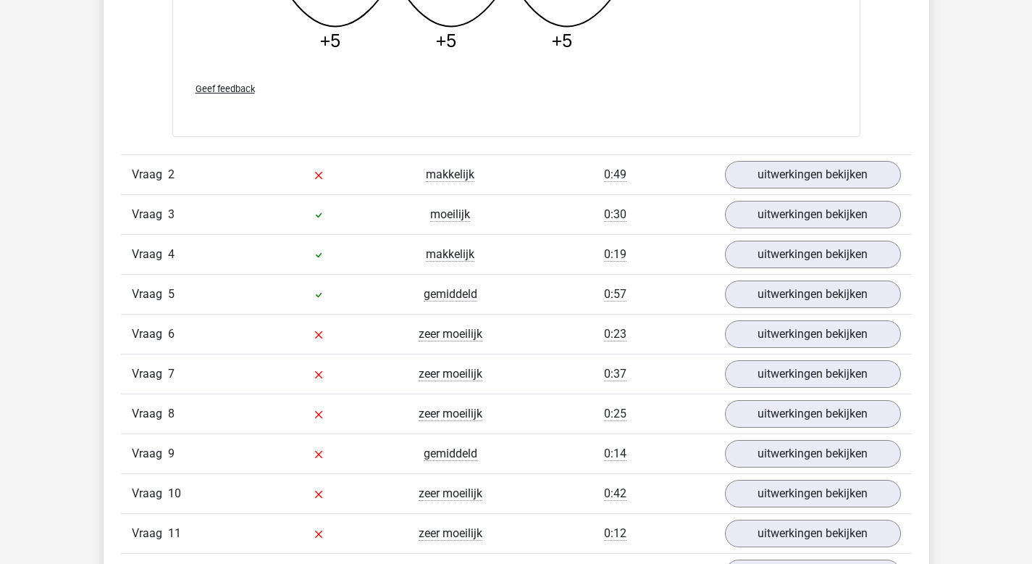
scroll to position [2294, 0]
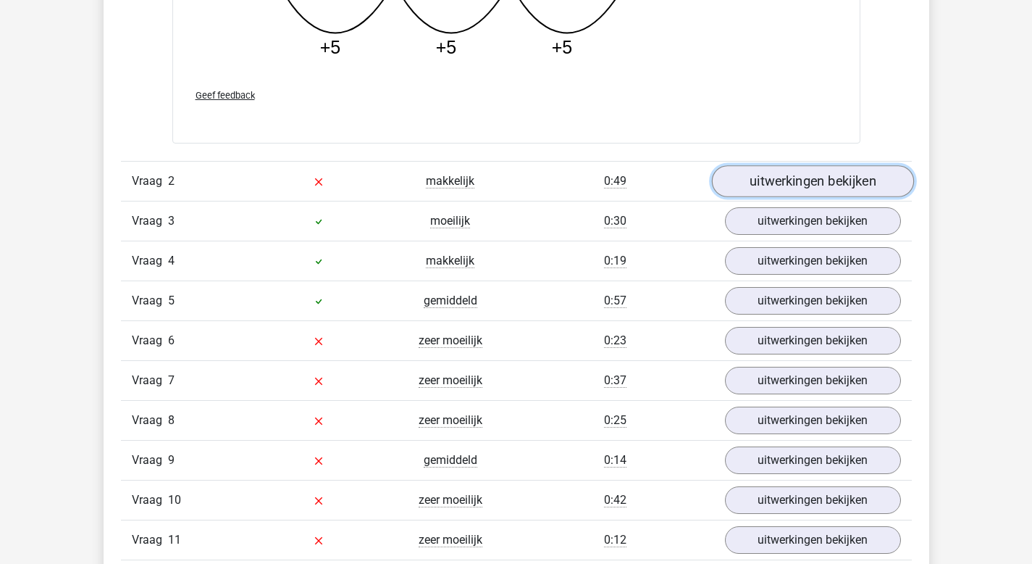
click at [776, 182] on link "uitwerkingen bekijken" at bounding box center [812, 181] width 202 height 32
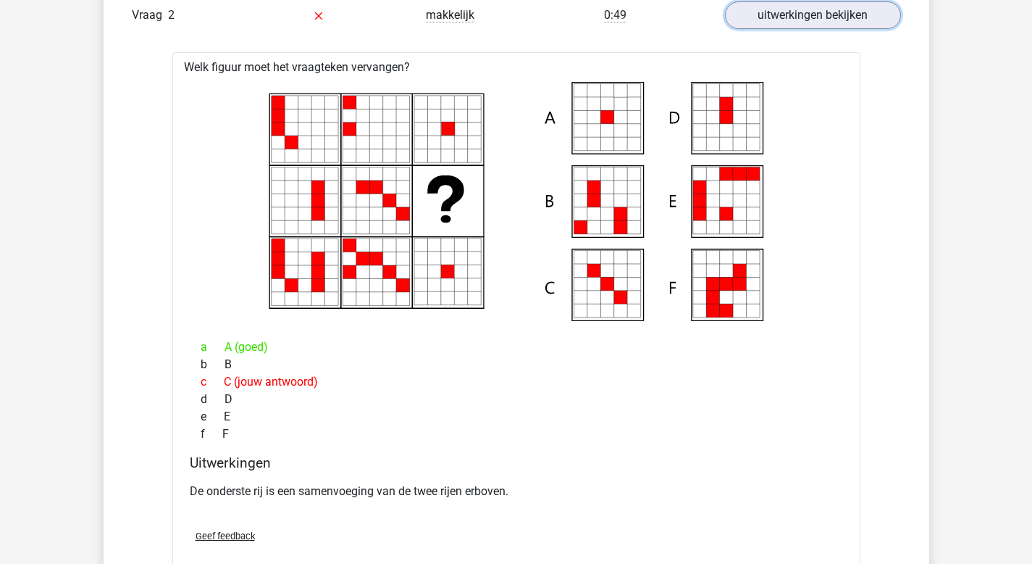
scroll to position [2183, 0]
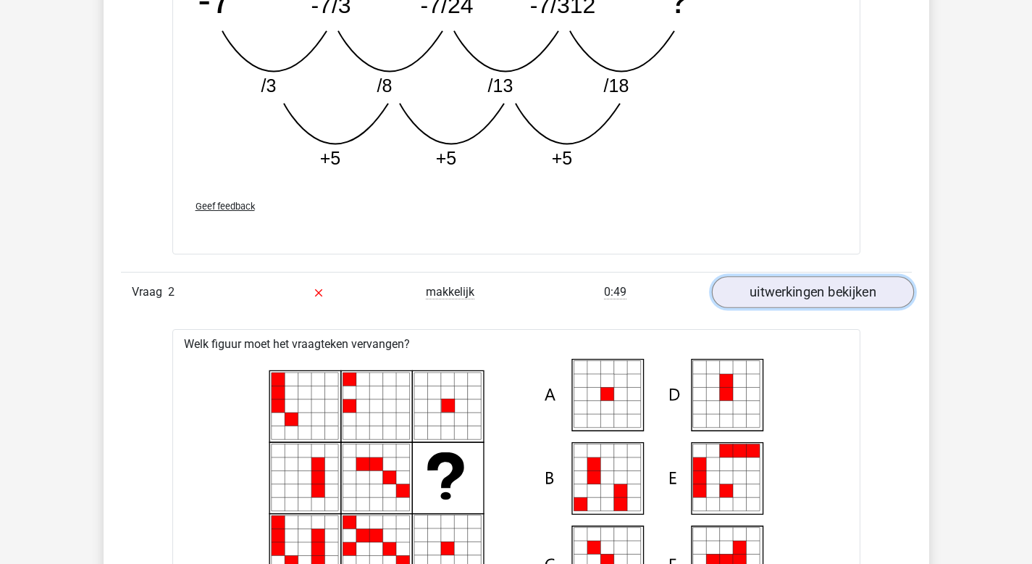
click at [813, 295] on link "uitwerkingen bekijken" at bounding box center [812, 292] width 202 height 32
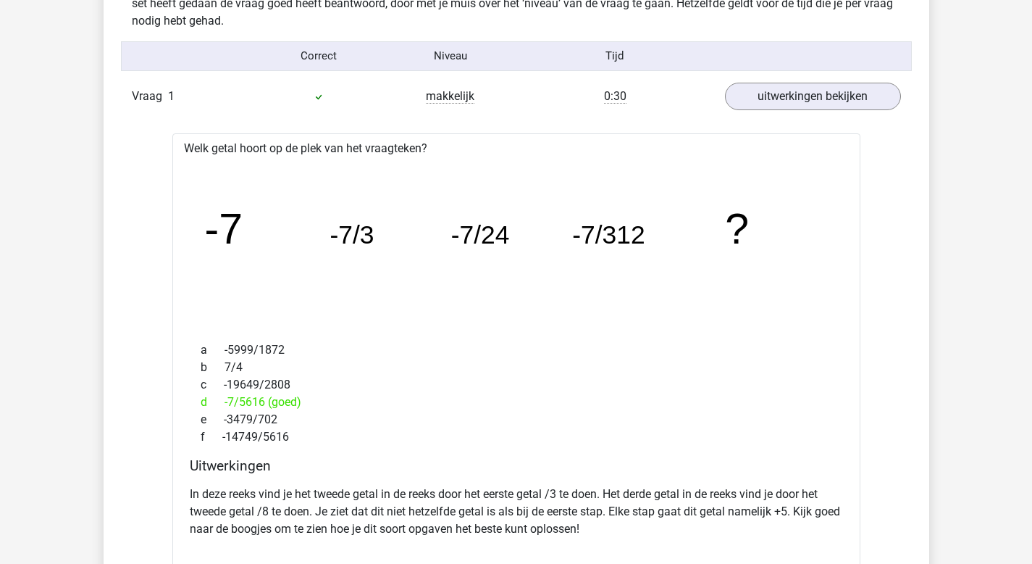
scroll to position [1344, 0]
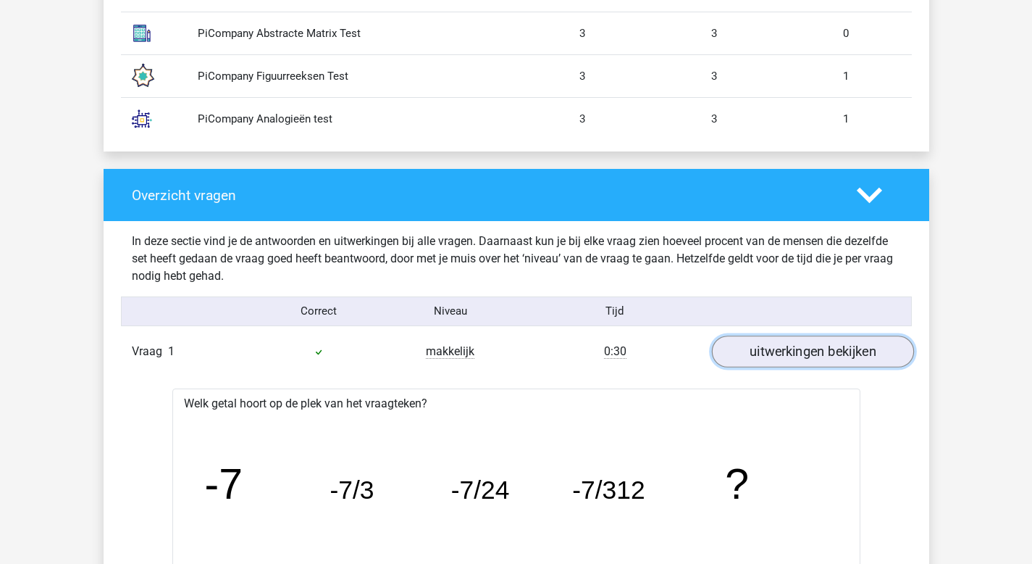
click at [790, 361] on link "uitwerkingen bekijken" at bounding box center [812, 351] width 202 height 32
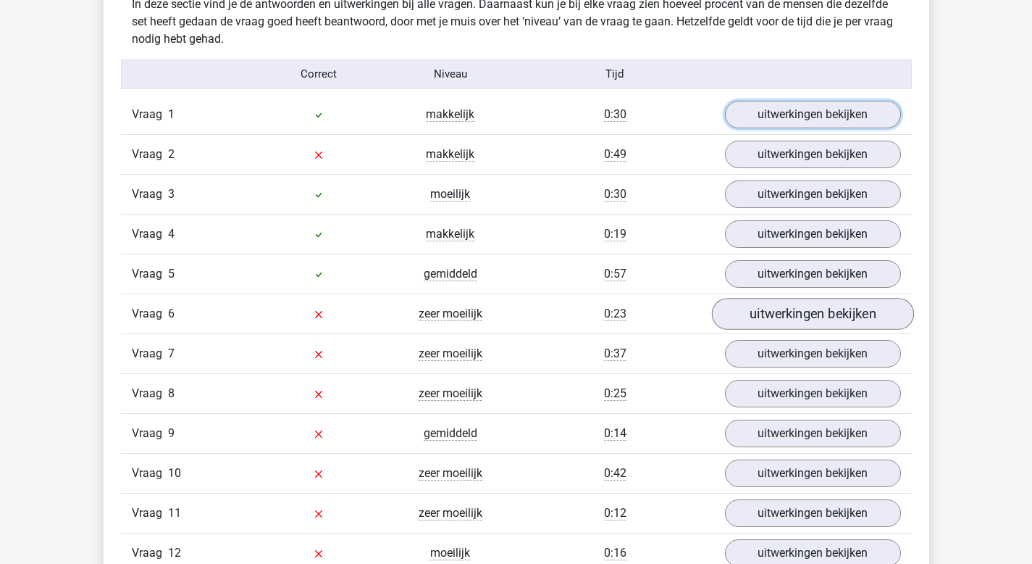
scroll to position [1614, 0]
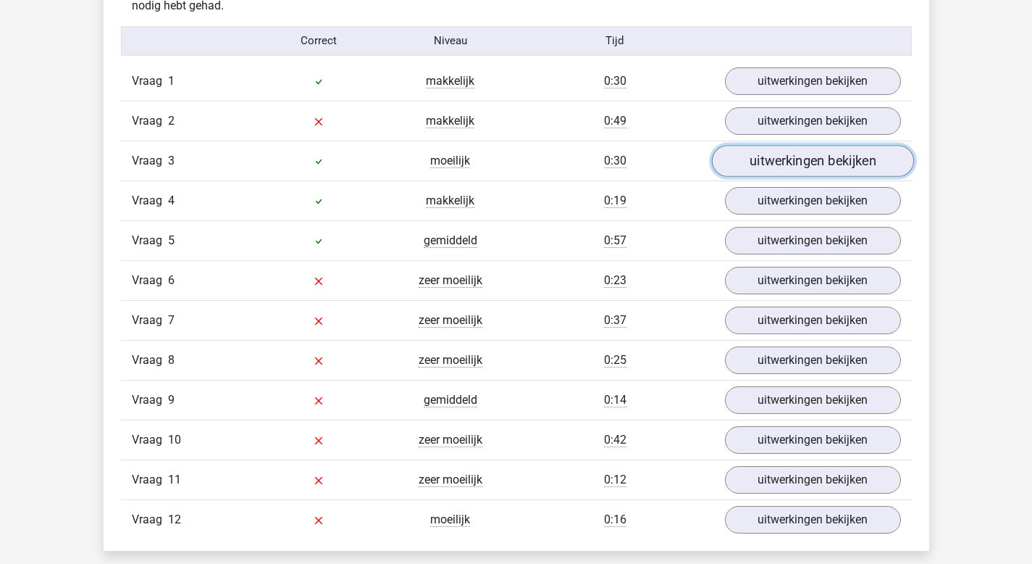
click at [782, 154] on link "uitwerkingen bekijken" at bounding box center [812, 161] width 202 height 32
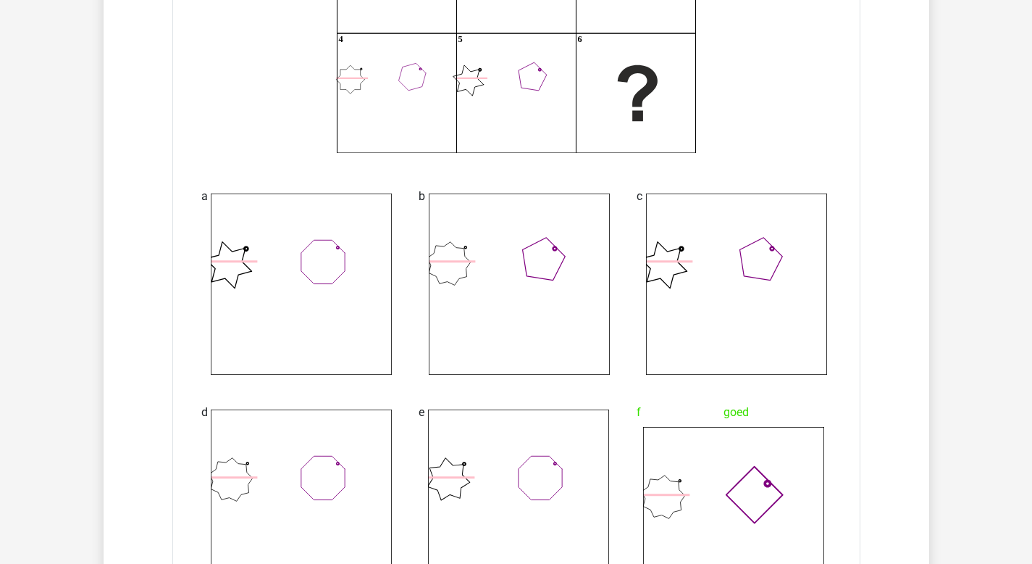
scroll to position [2198, 0]
